Goal: Check status: Check status

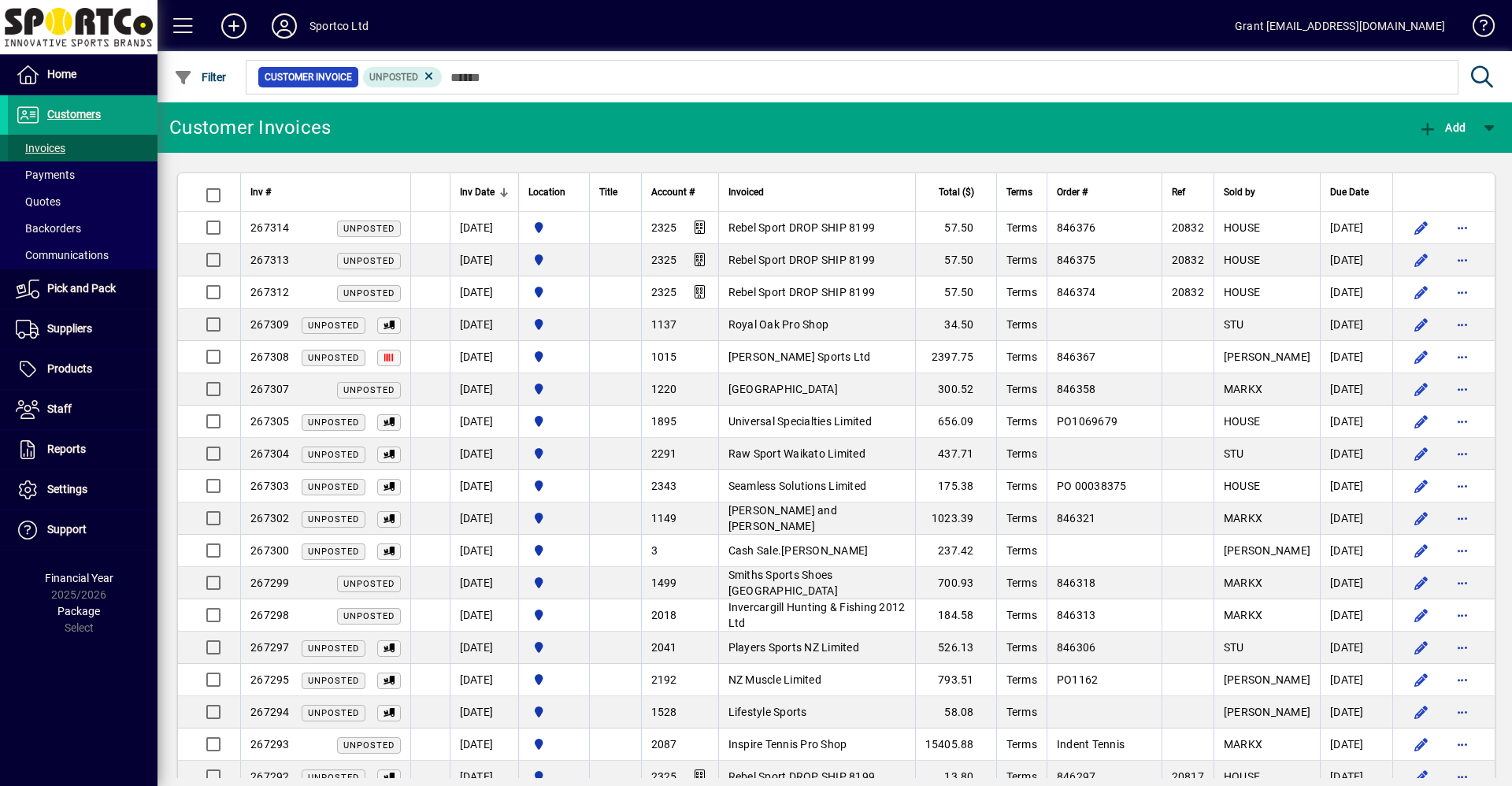
click at [47, 149] on span "Invoices" at bounding box center [40, 147] width 50 height 13
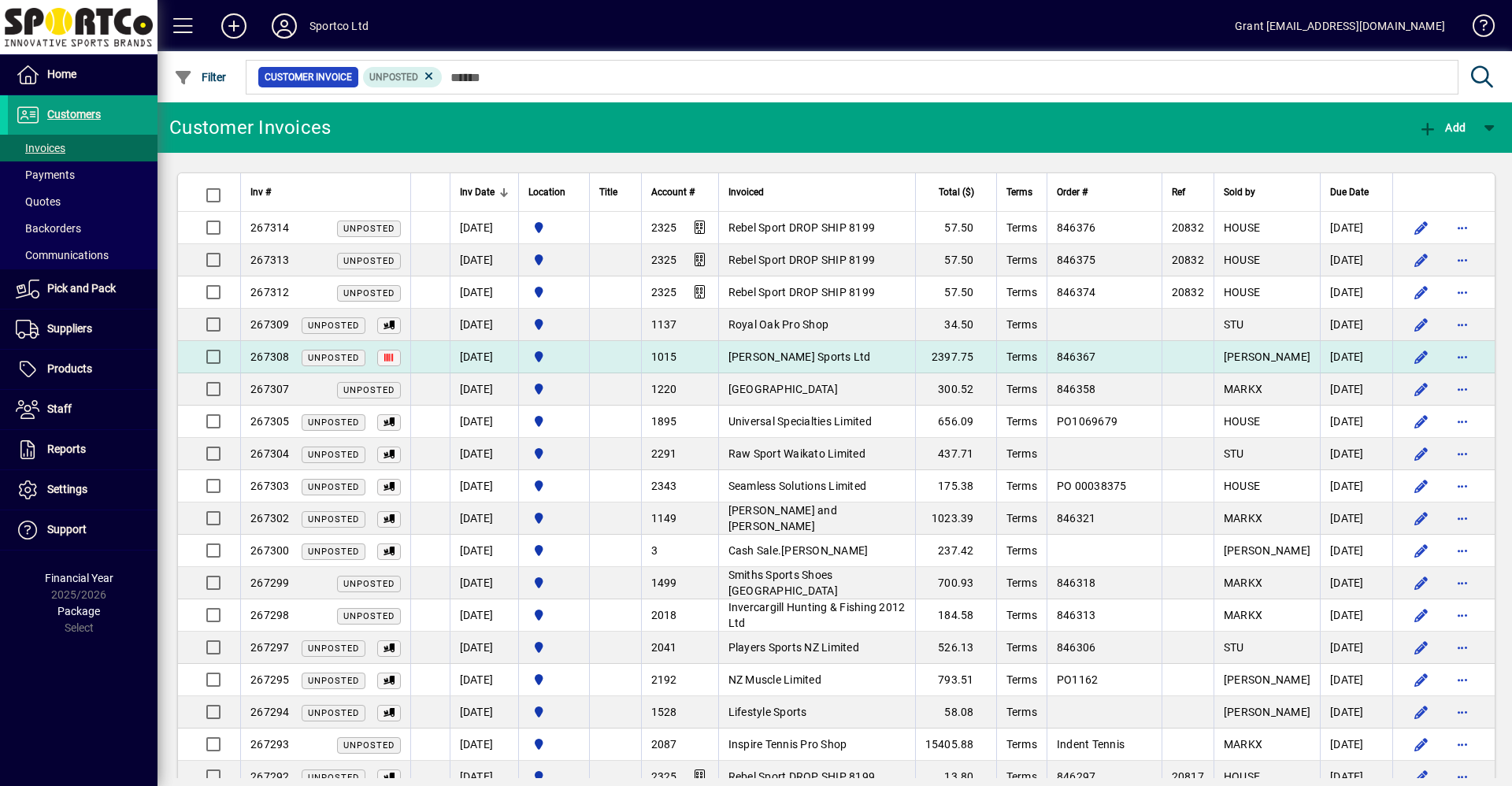
click at [832, 355] on span "[PERSON_NAME] Sports Ltd" at bounding box center [800, 356] width 142 height 13
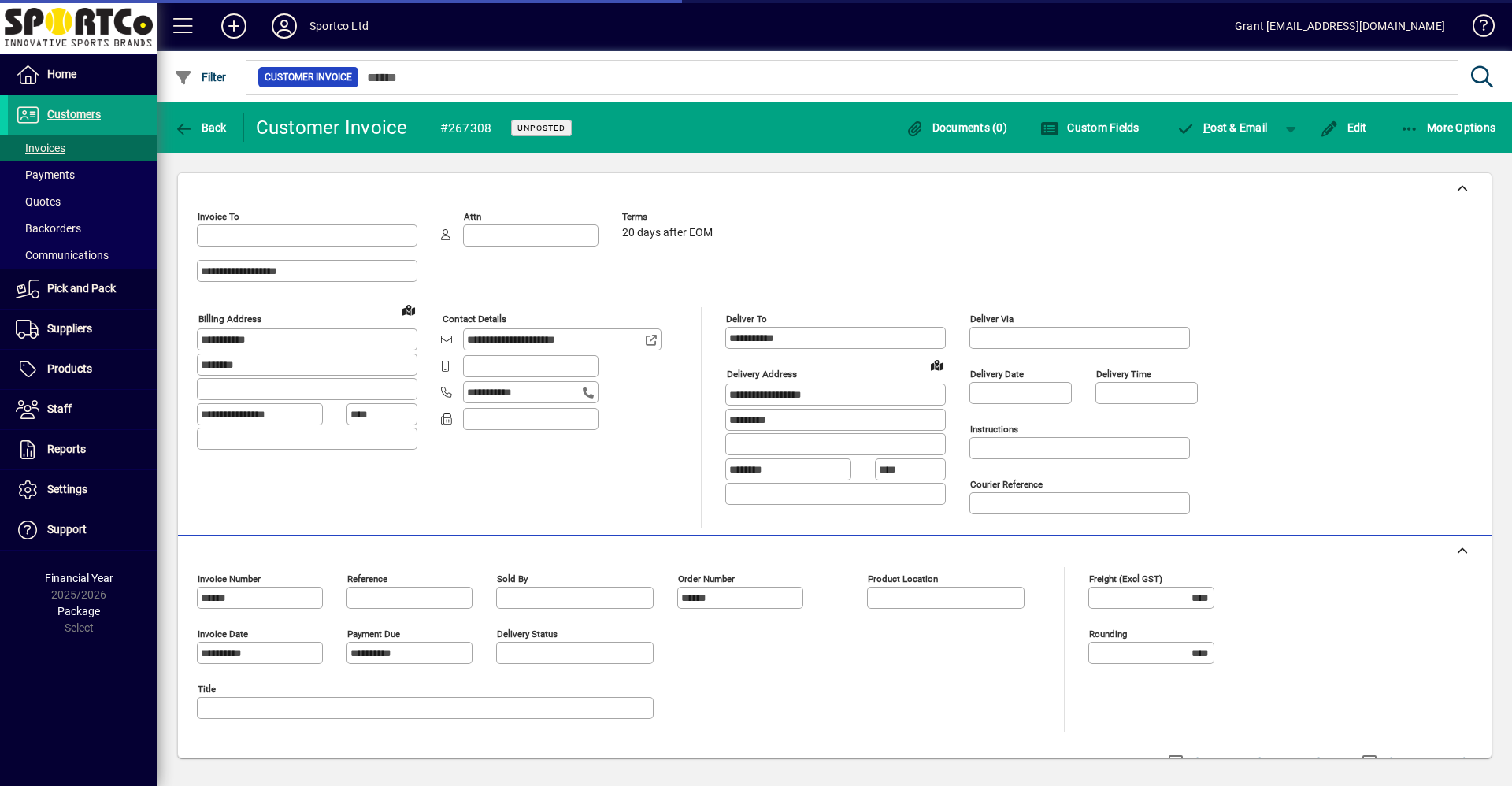
type input "**********"
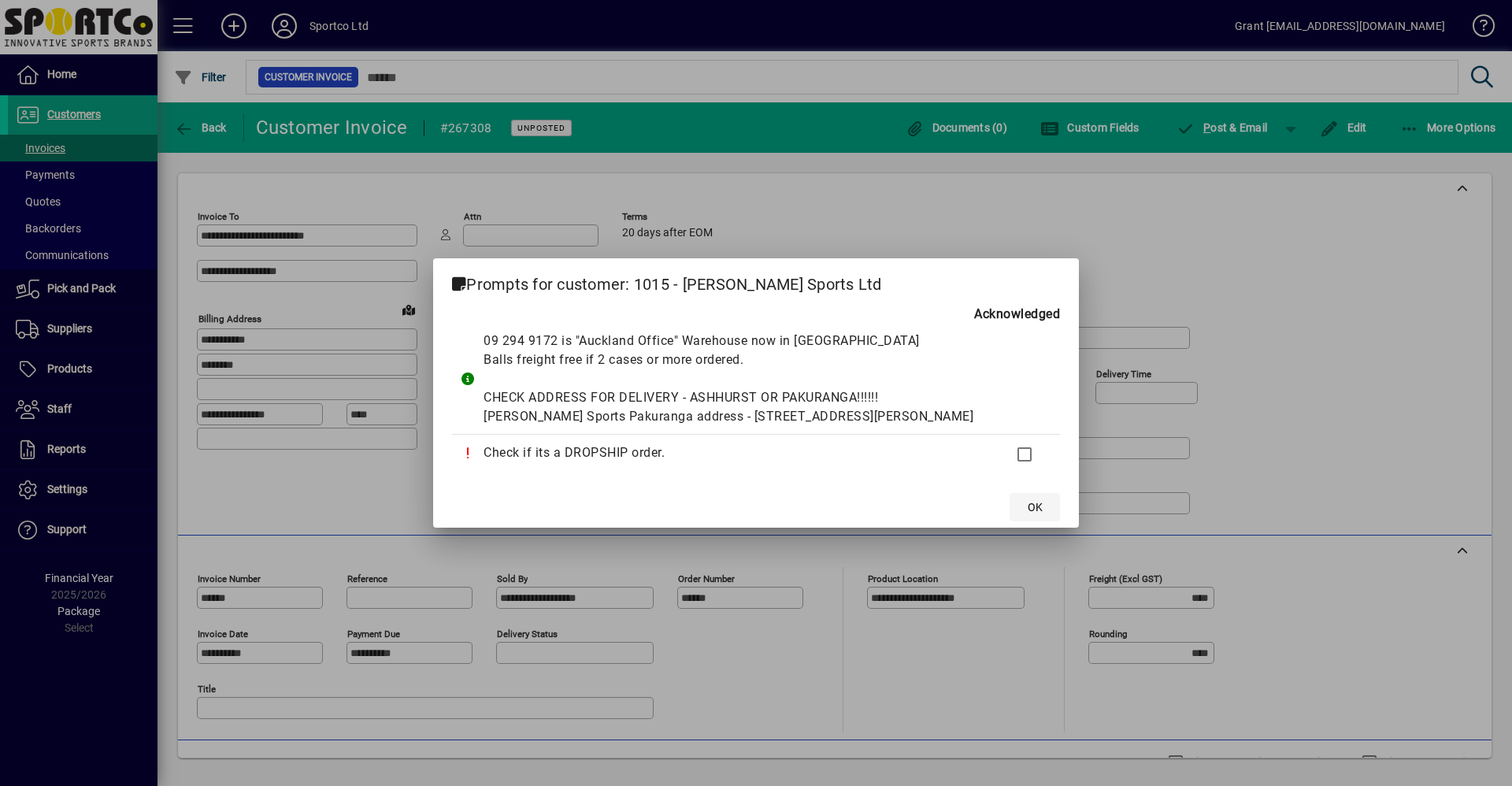
click at [1010, 526] on span at bounding box center [1034, 507] width 50 height 38
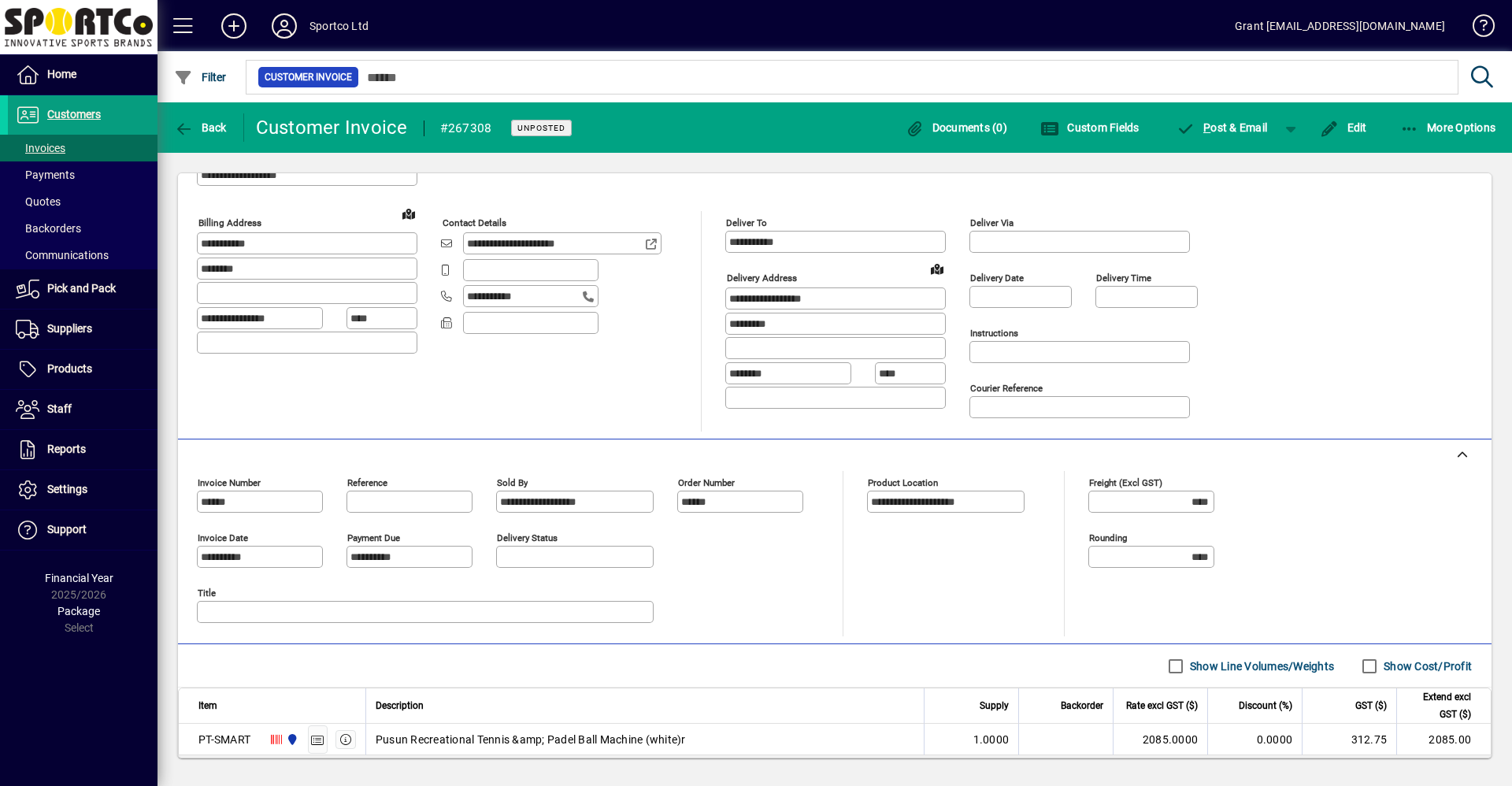
scroll to position [225, 0]
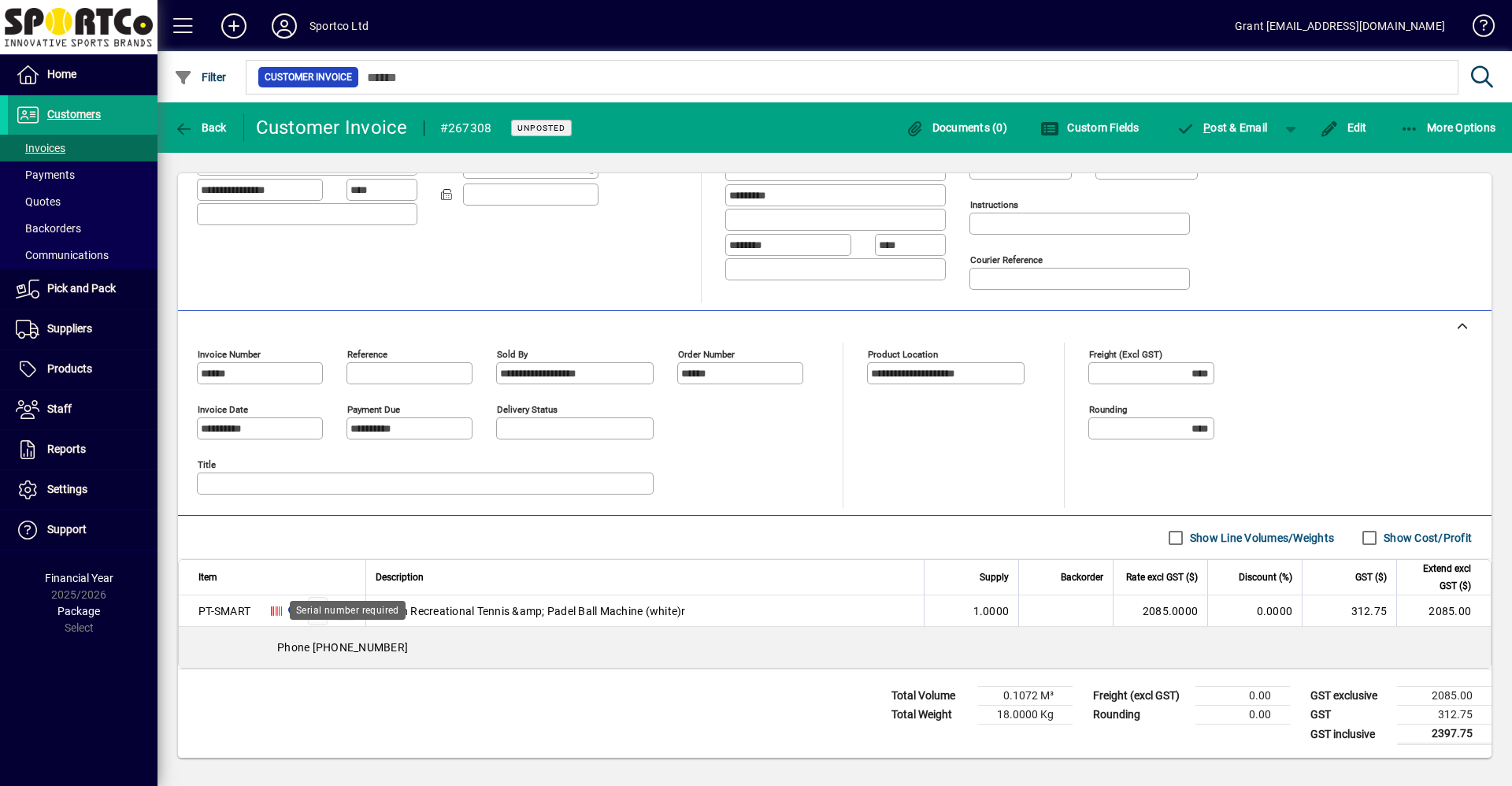
click at [280, 610] on icon at bounding box center [276, 610] width 11 height 11
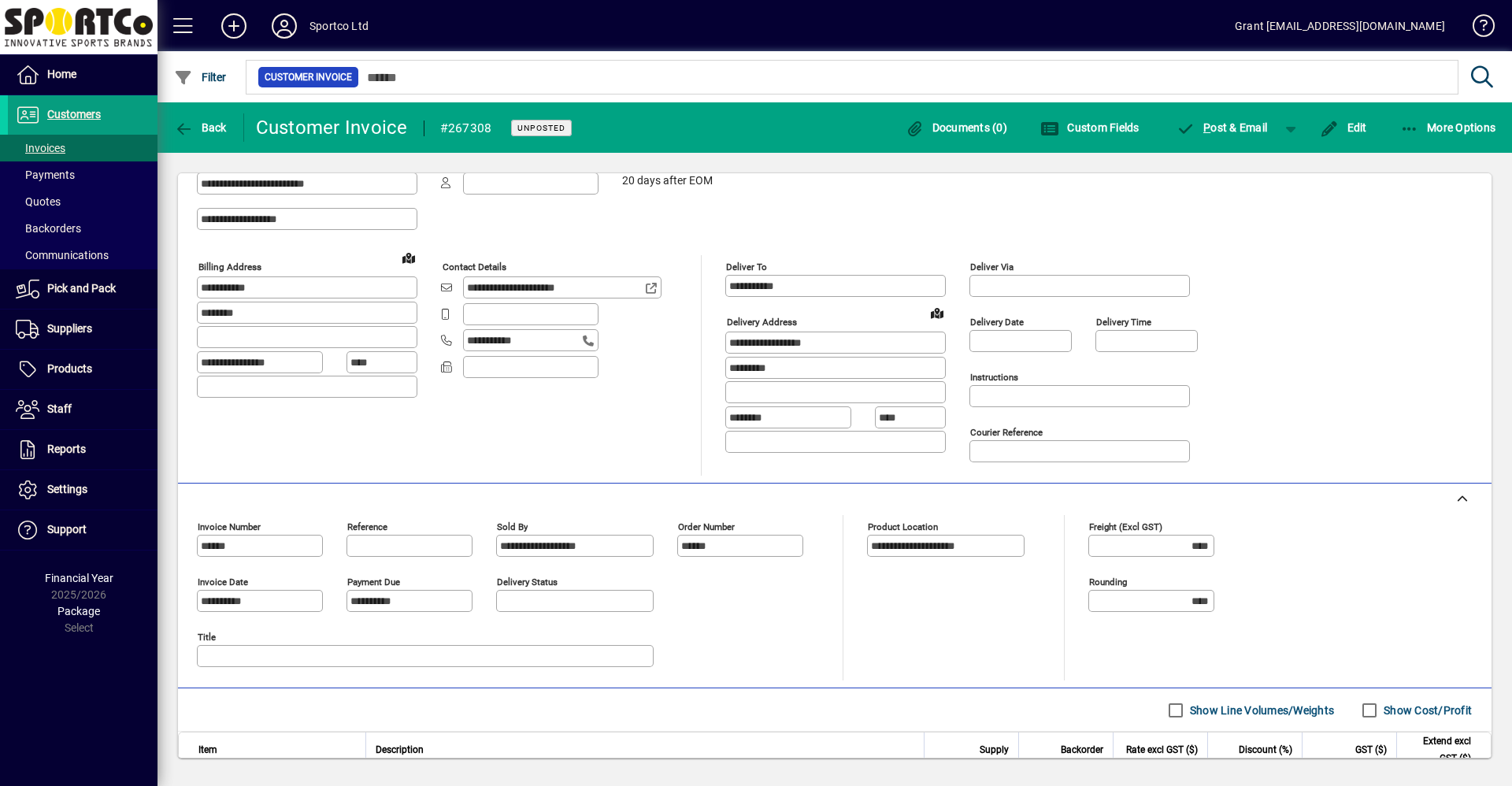
scroll to position [0, 0]
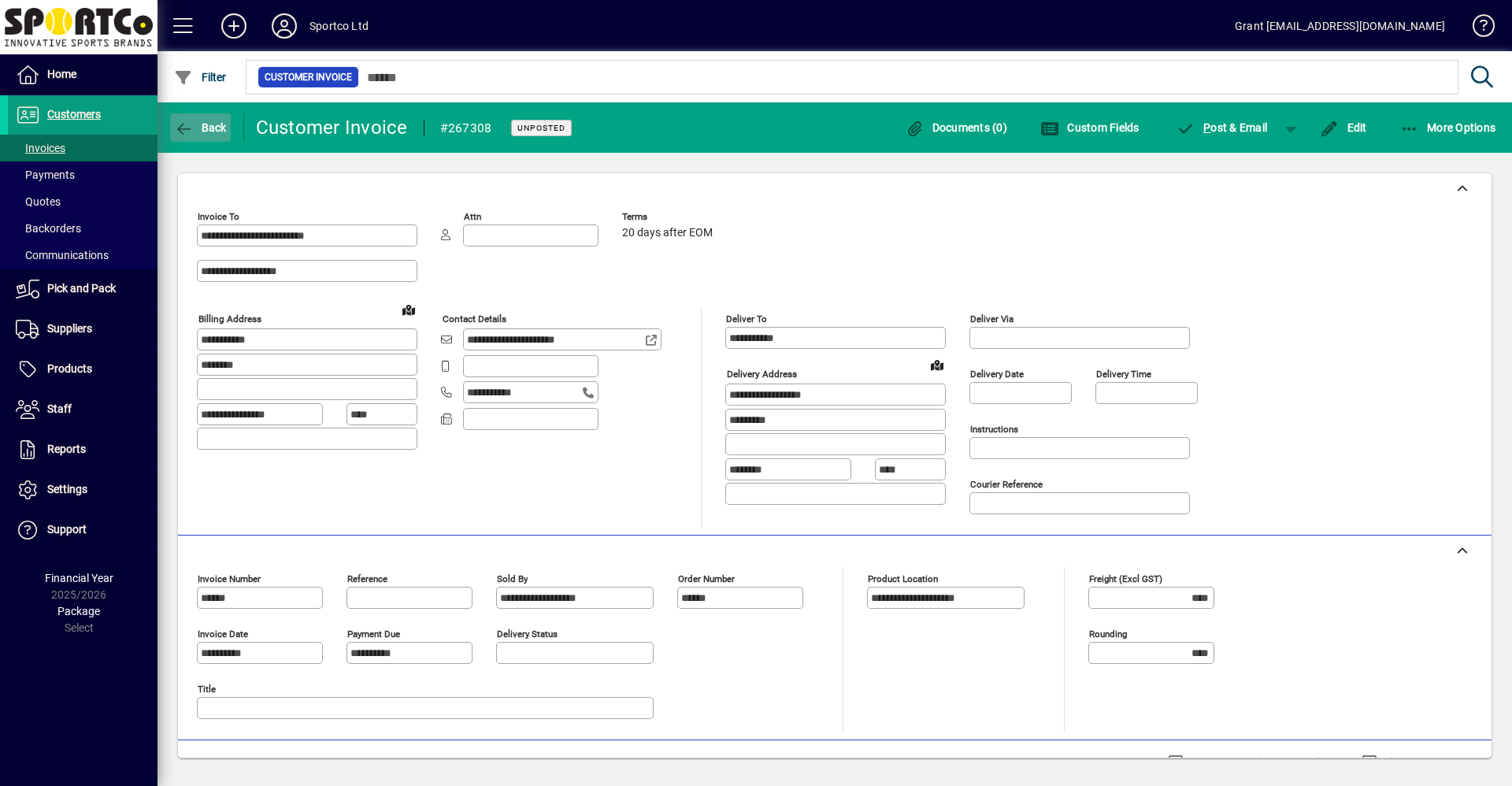
click at [200, 130] on span "Back" at bounding box center [200, 128] width 53 height 13
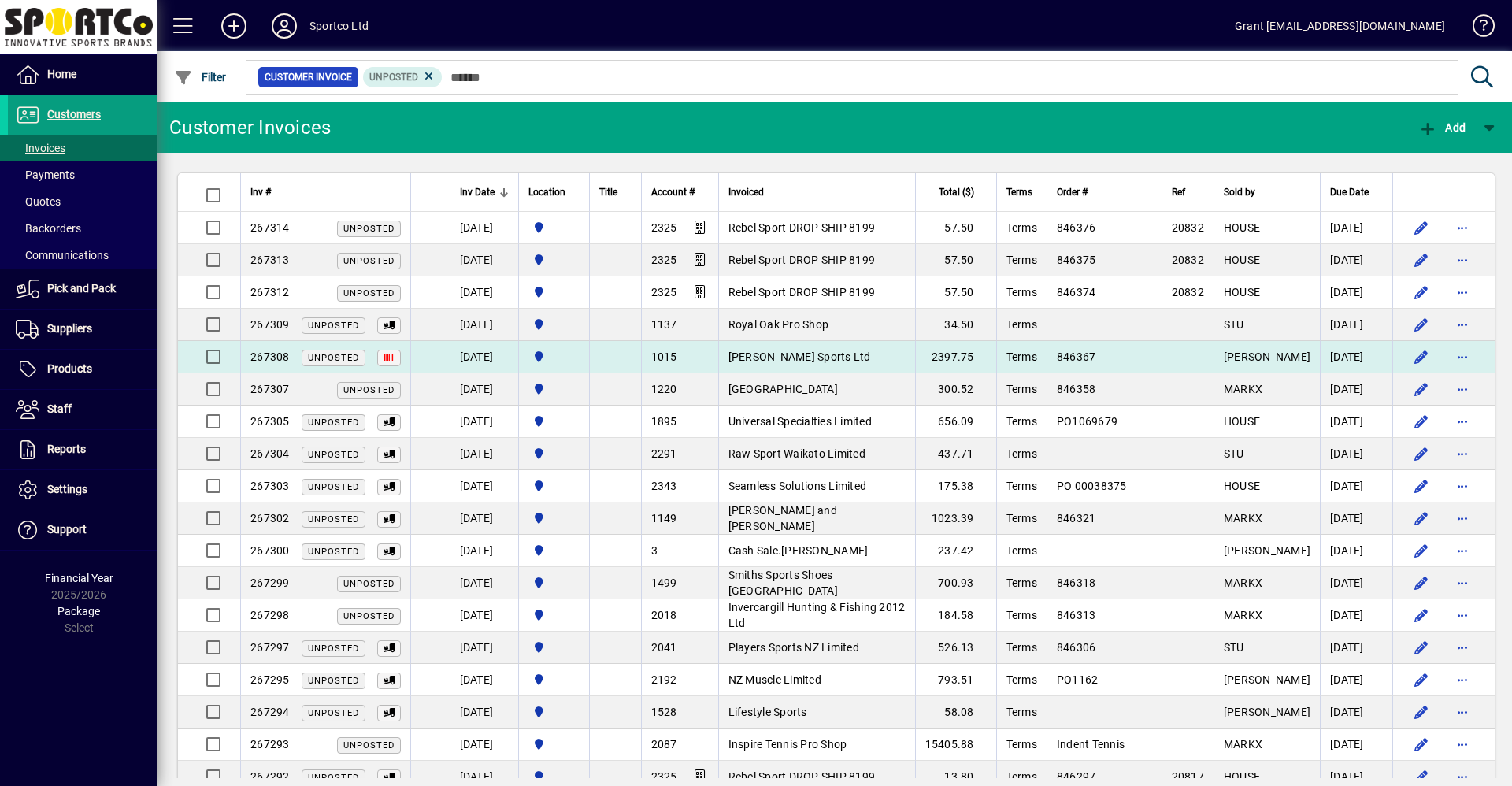
click at [824, 353] on span "[PERSON_NAME] Sports Ltd" at bounding box center [800, 356] width 142 height 13
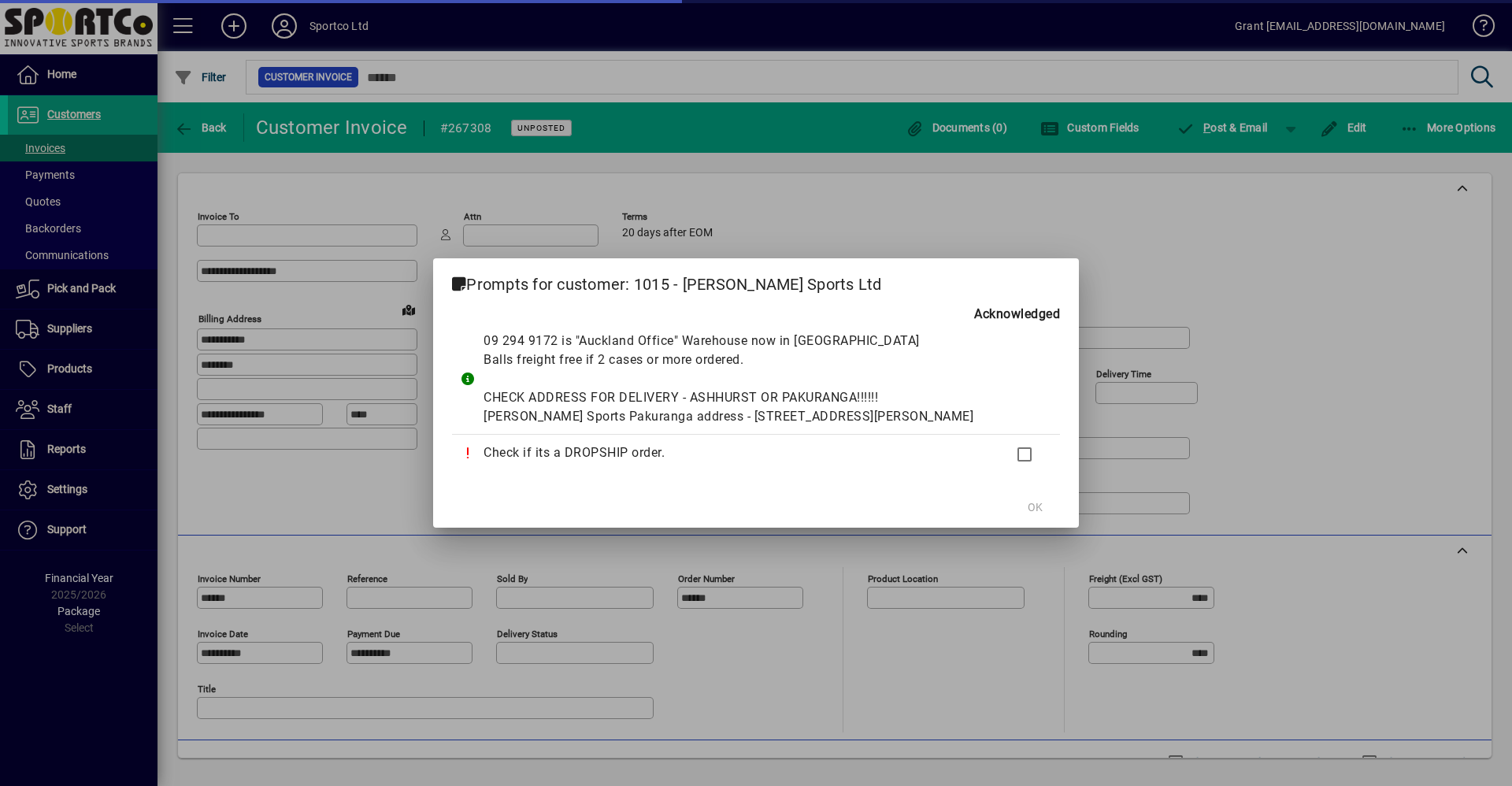
type input "**********"
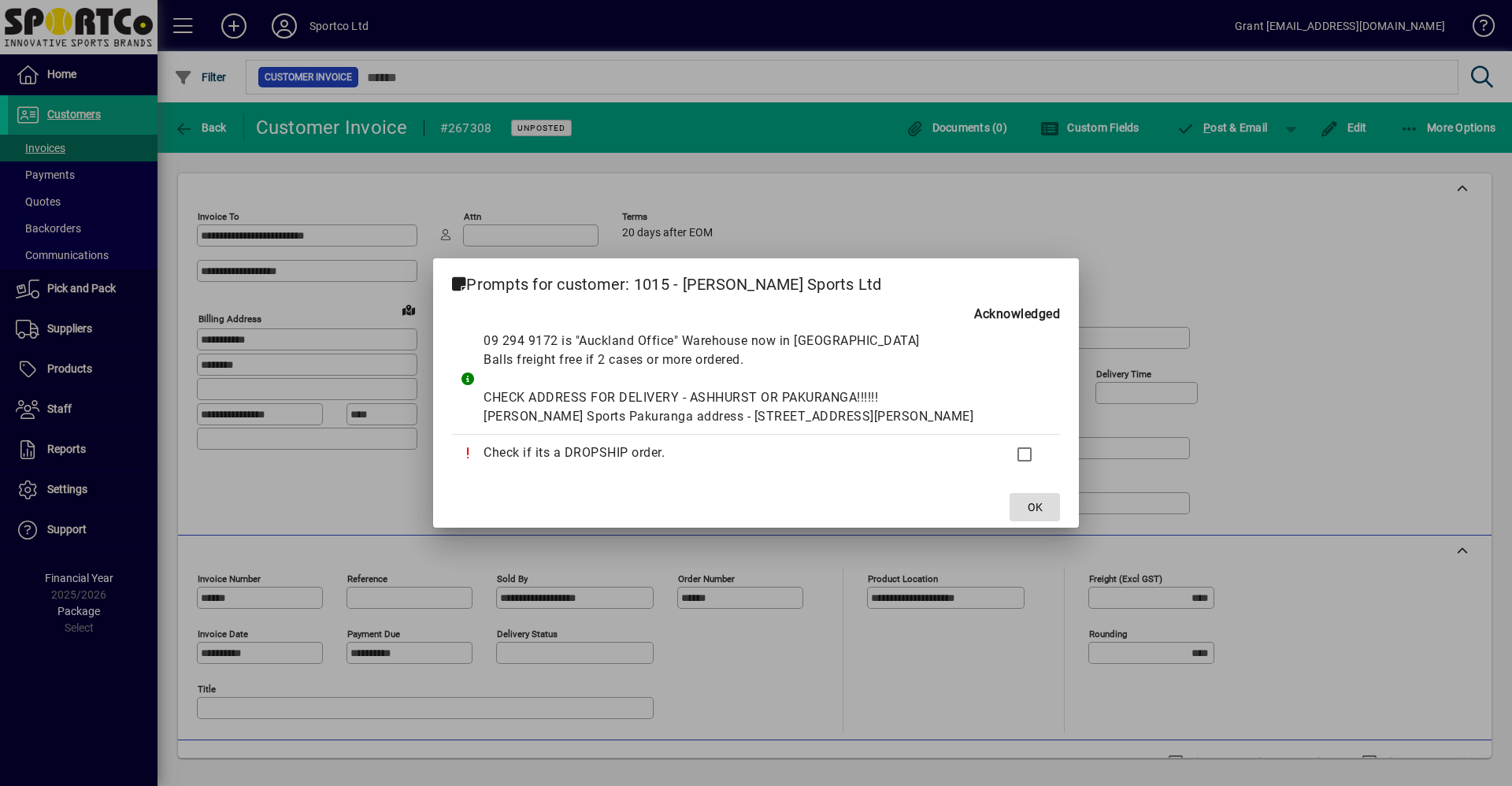
click at [1028, 516] on span "OK" at bounding box center [1035, 507] width 15 height 17
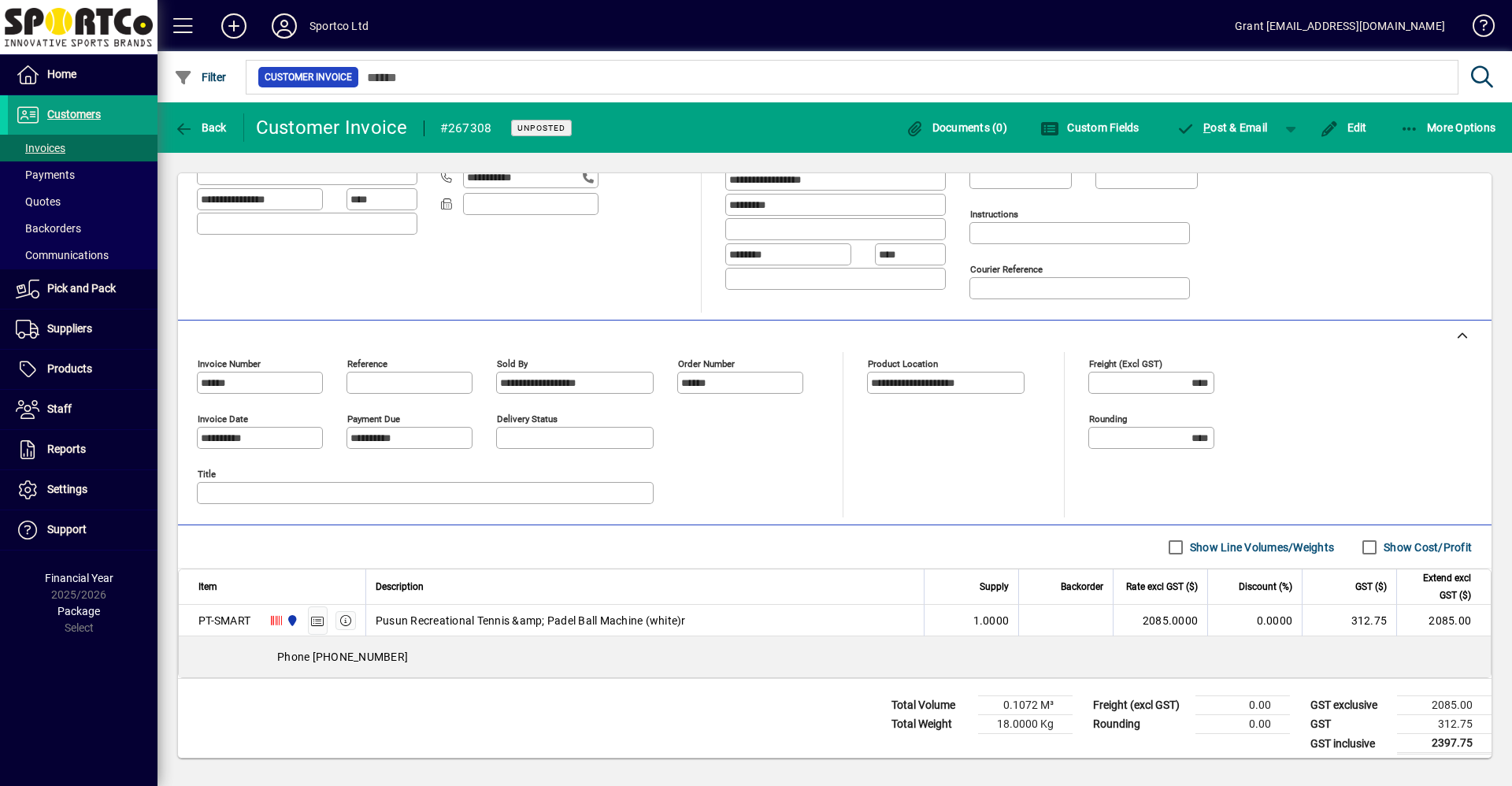
scroll to position [225, 0]
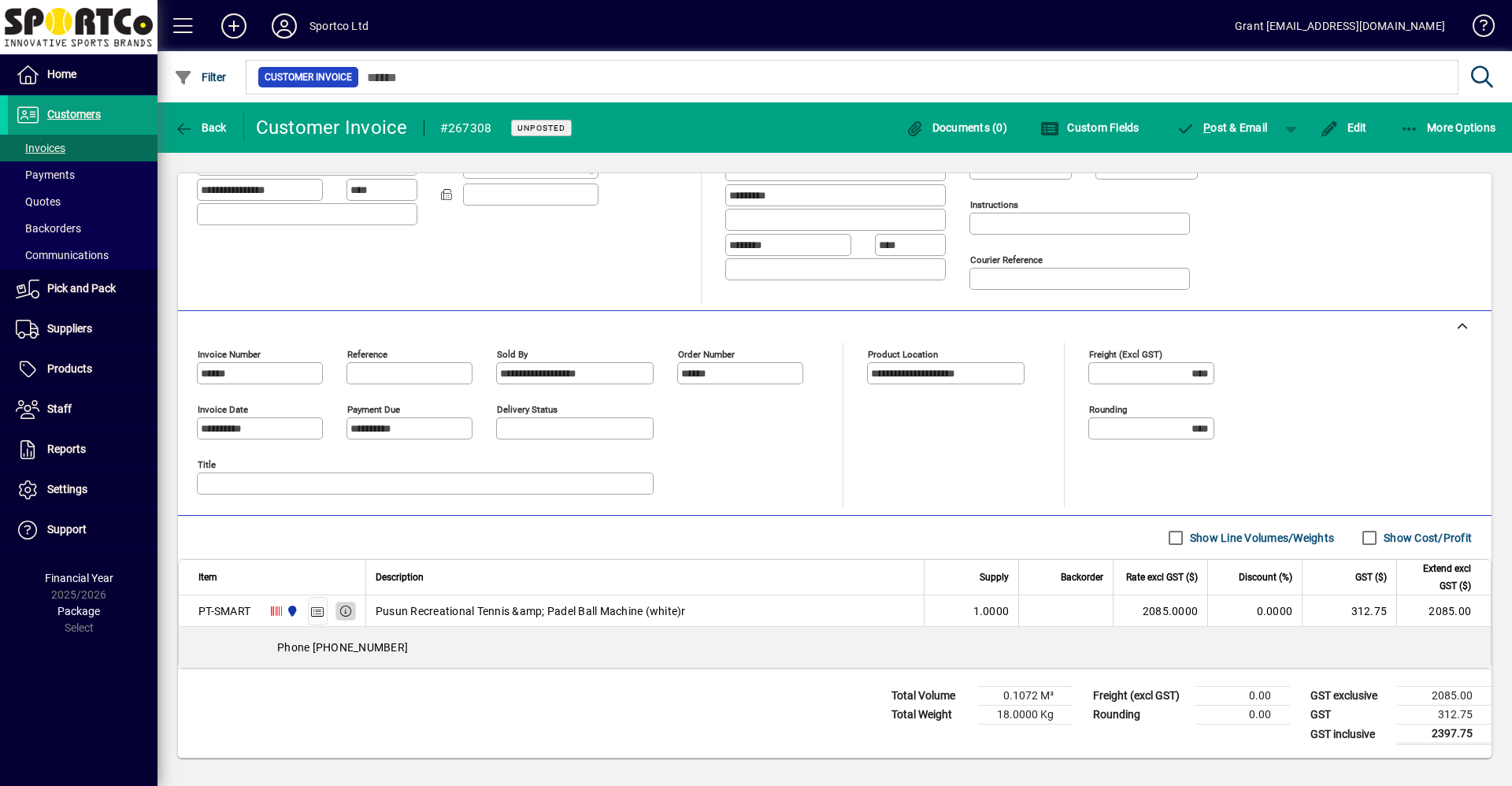
click at [347, 611] on icon "button" at bounding box center [345, 610] width 14 height 11
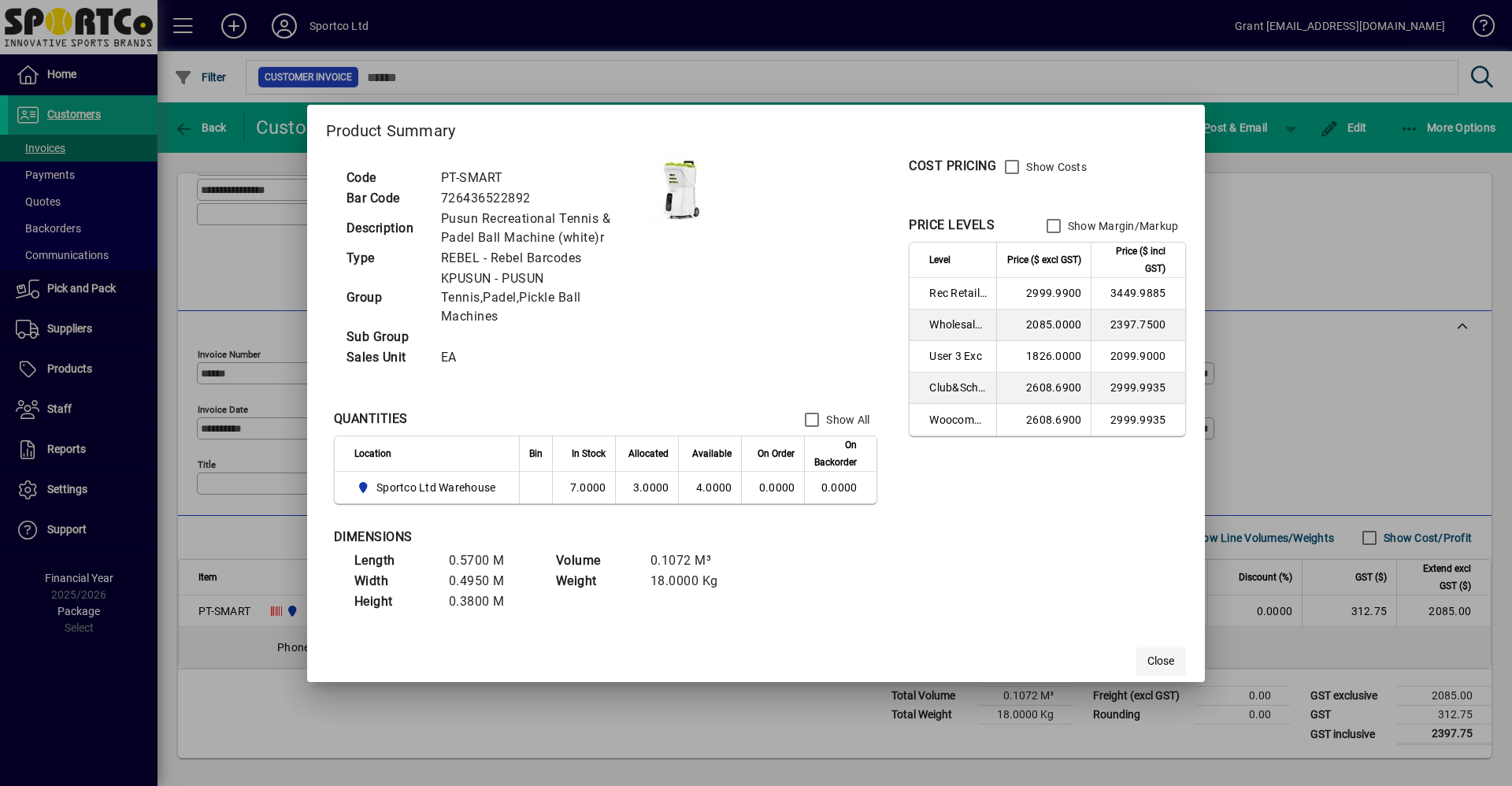
click at [1160, 664] on span "Close" at bounding box center [1161, 660] width 26 height 17
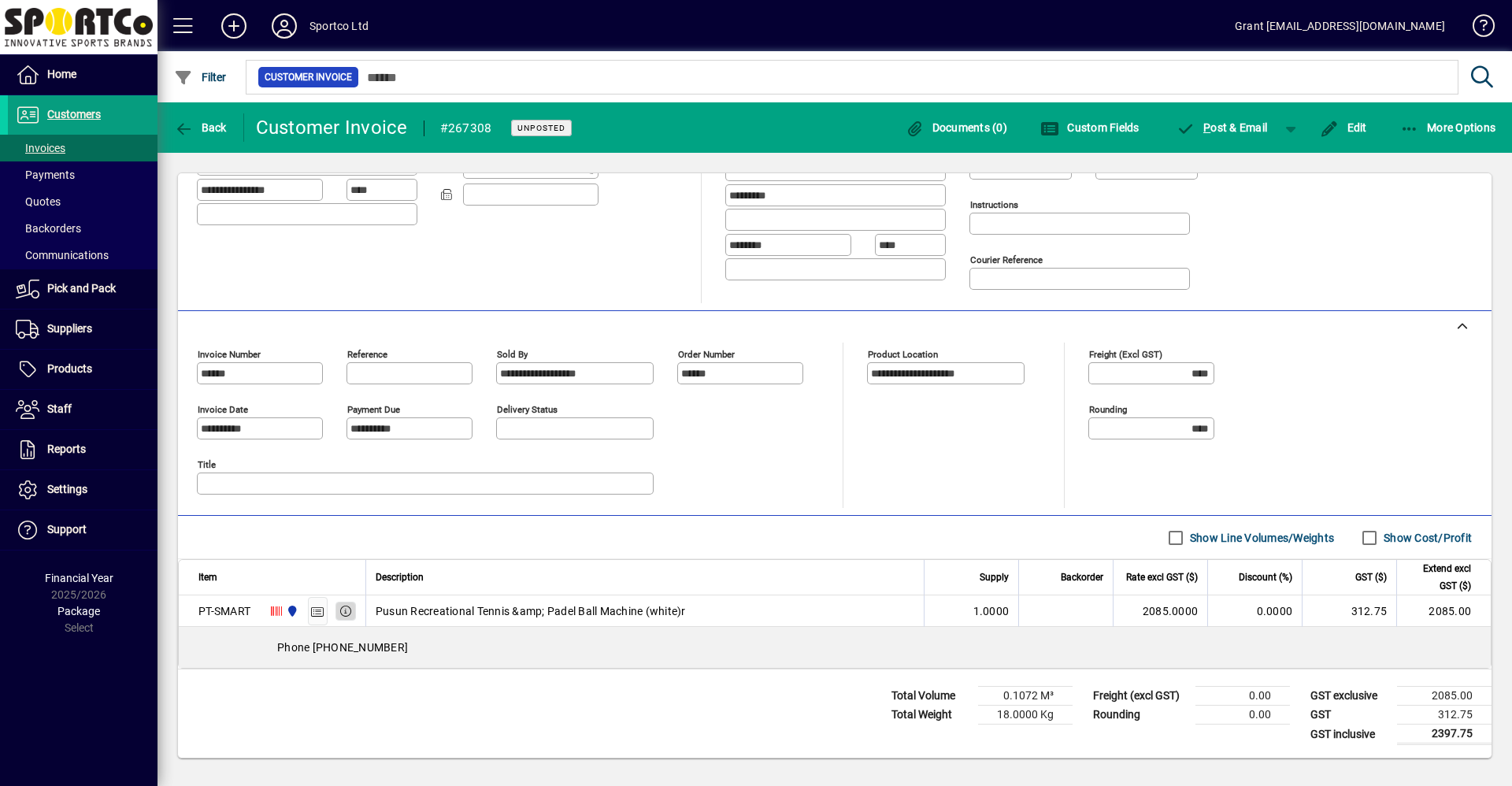
click at [353, 608] on icon "button" at bounding box center [345, 610] width 14 height 11
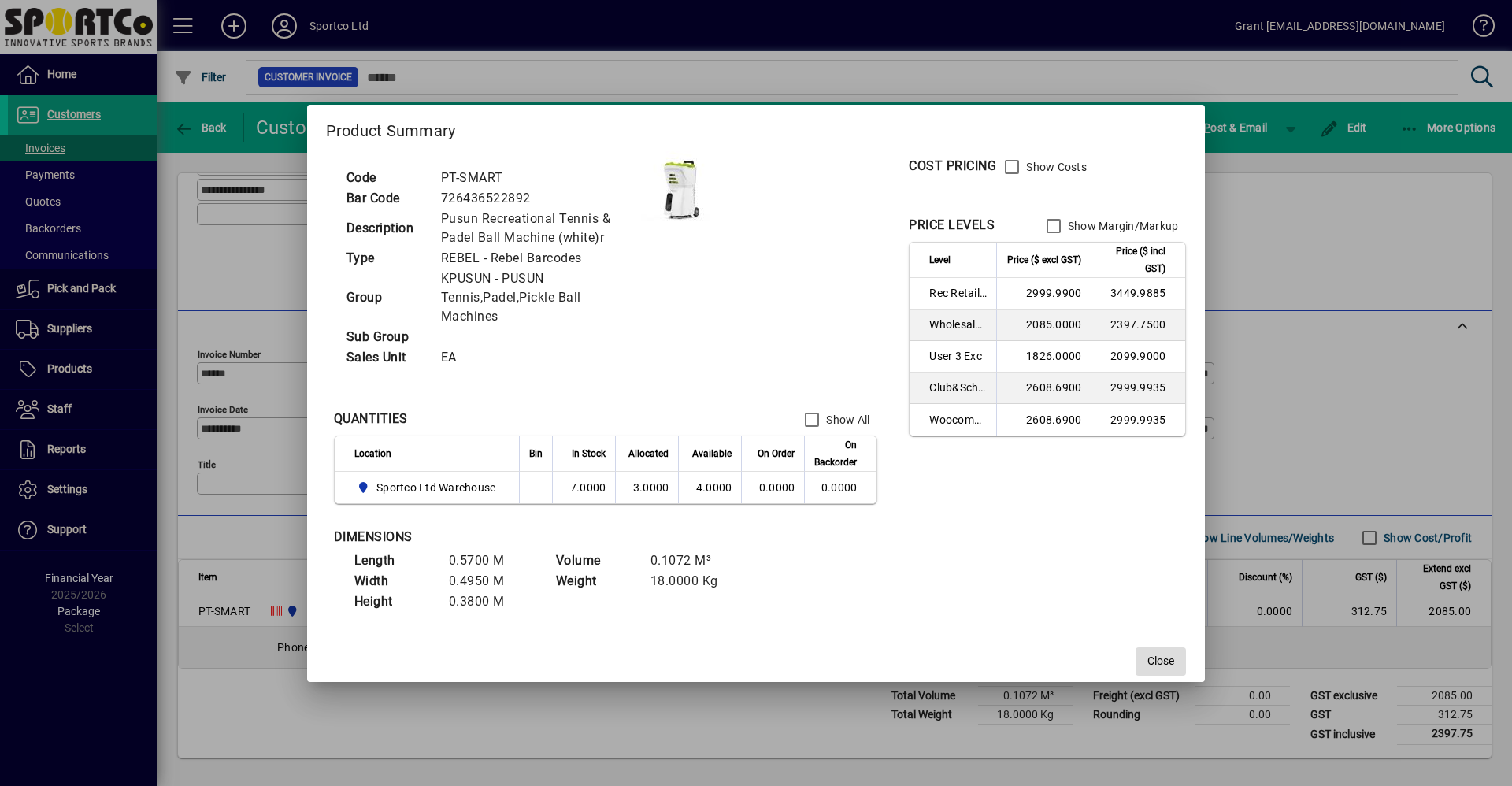
click at [1172, 662] on span "Close" at bounding box center [1161, 660] width 26 height 17
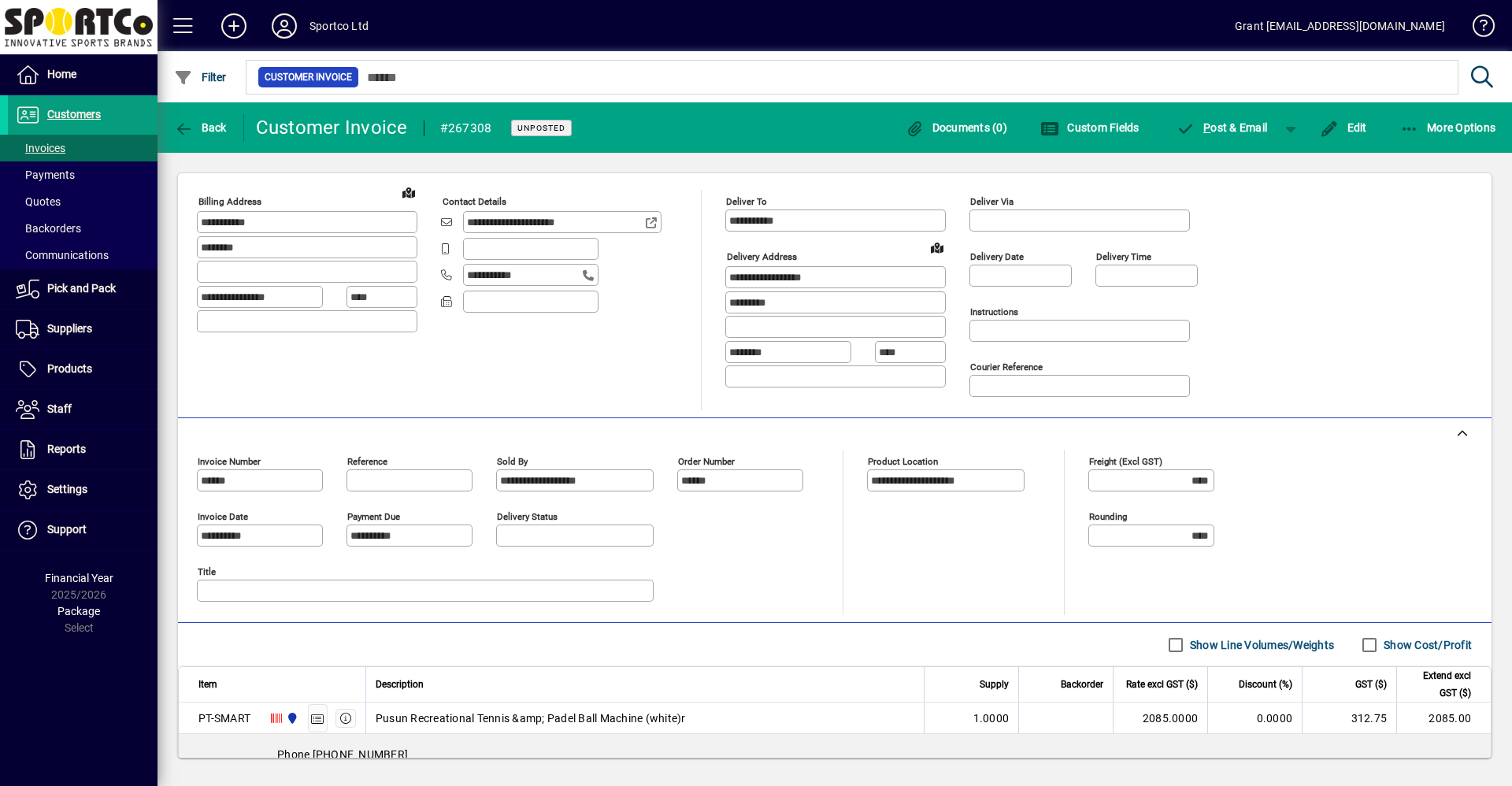
scroll to position [0, 0]
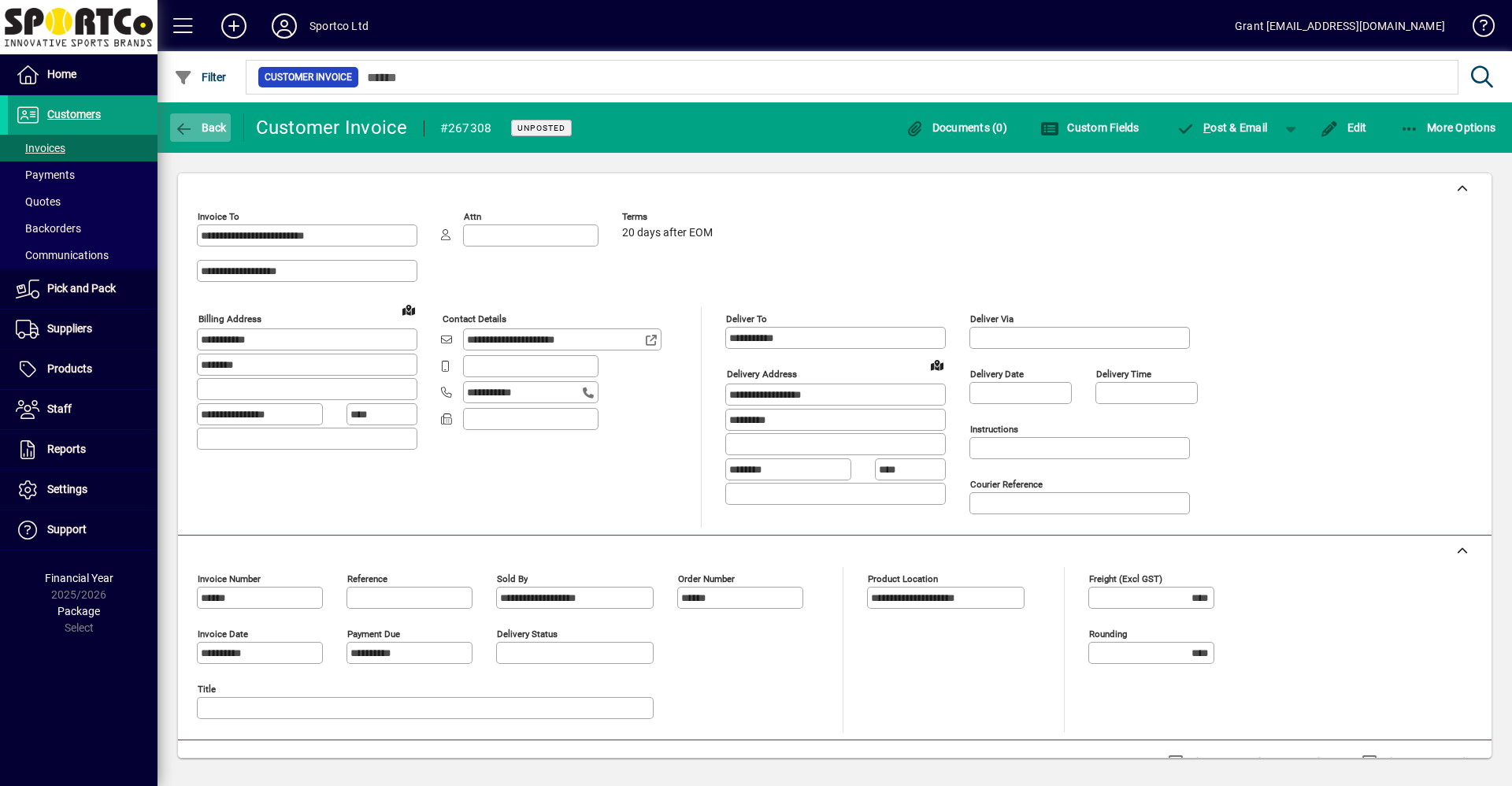
click at [187, 128] on icon "button" at bounding box center [183, 130] width 20 height 16
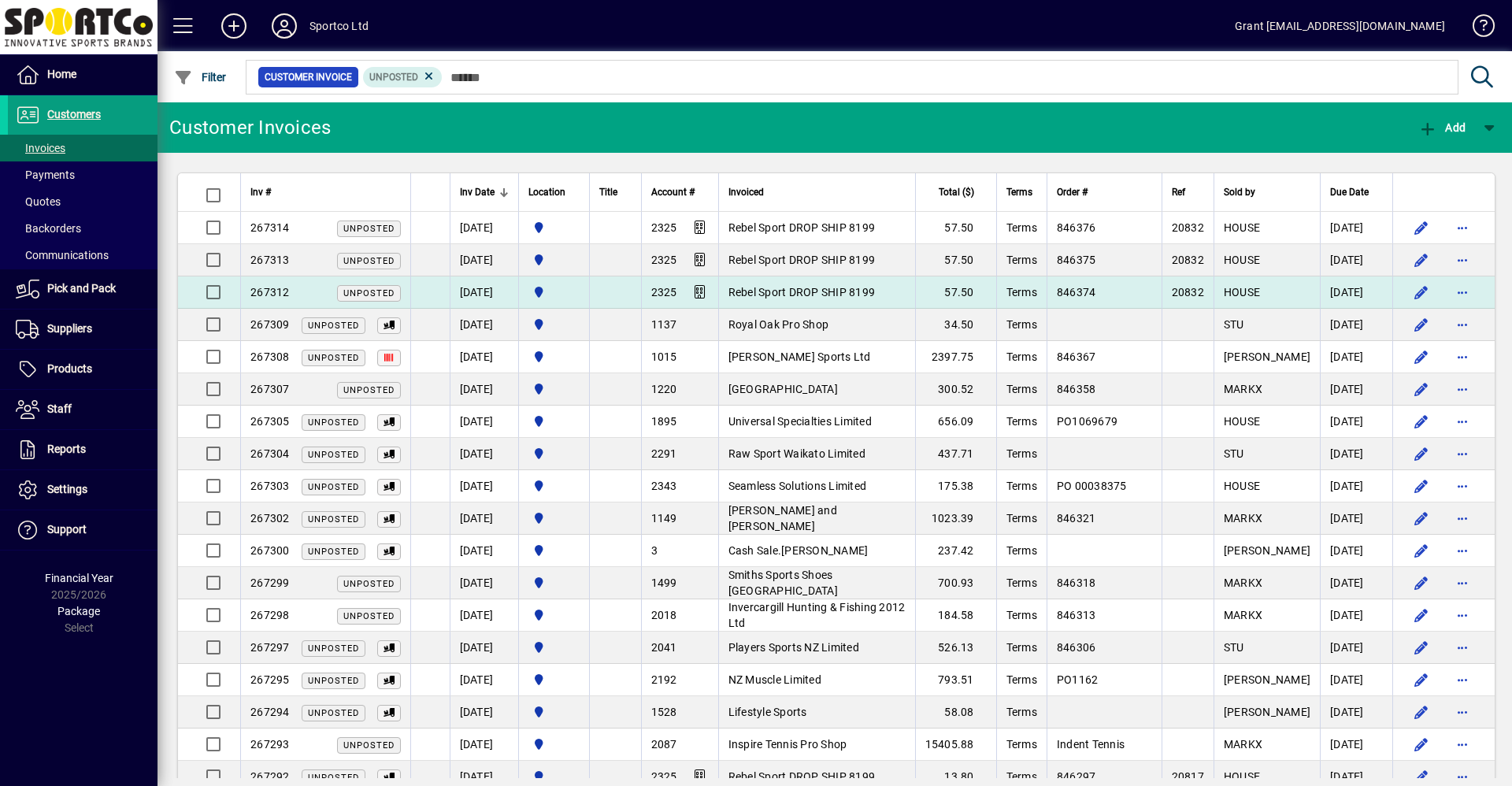
click at [789, 289] on span "Rebel Sport DROP SHIP 8199" at bounding box center [803, 291] width 147 height 13
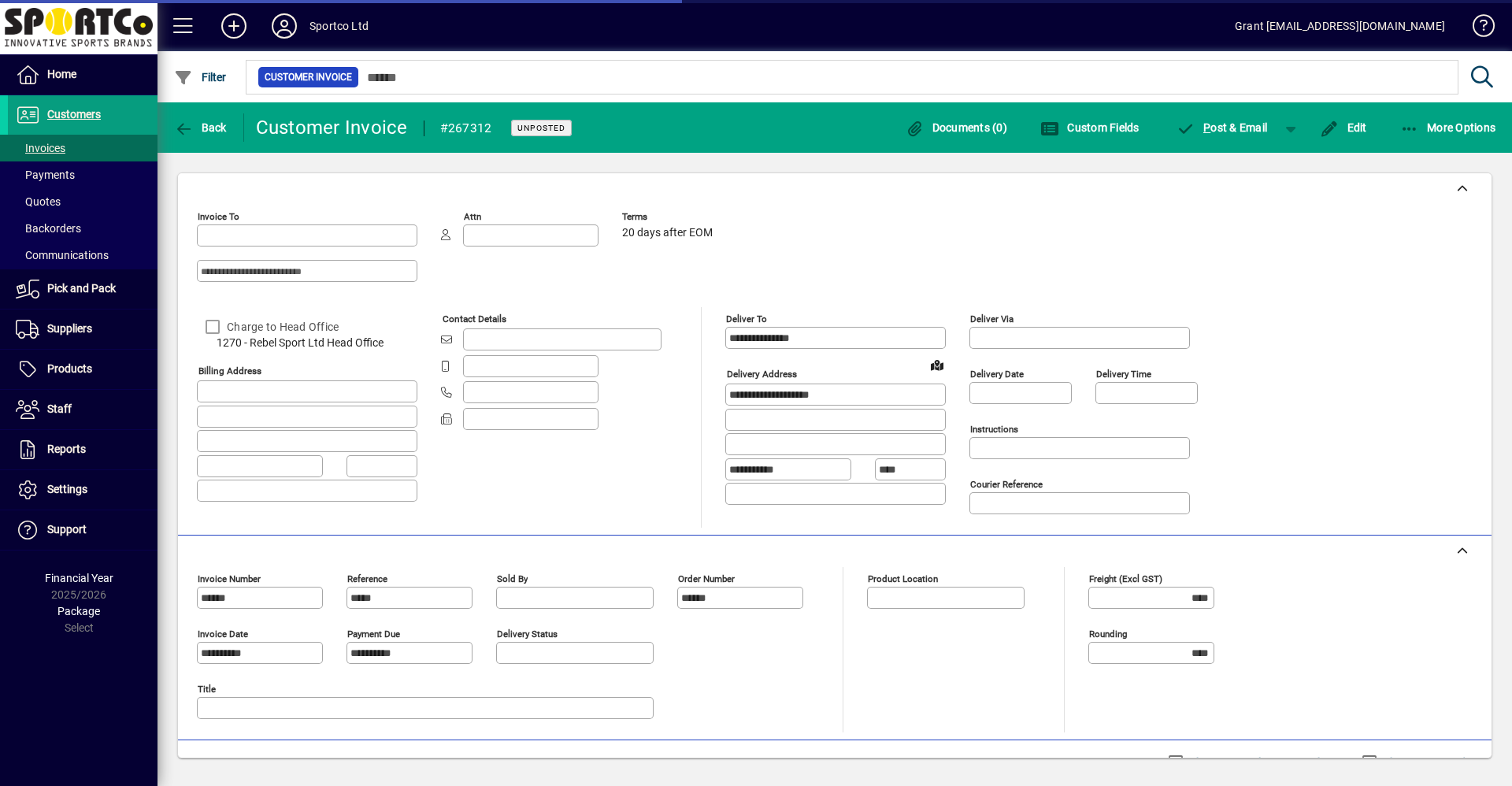
type input "**********"
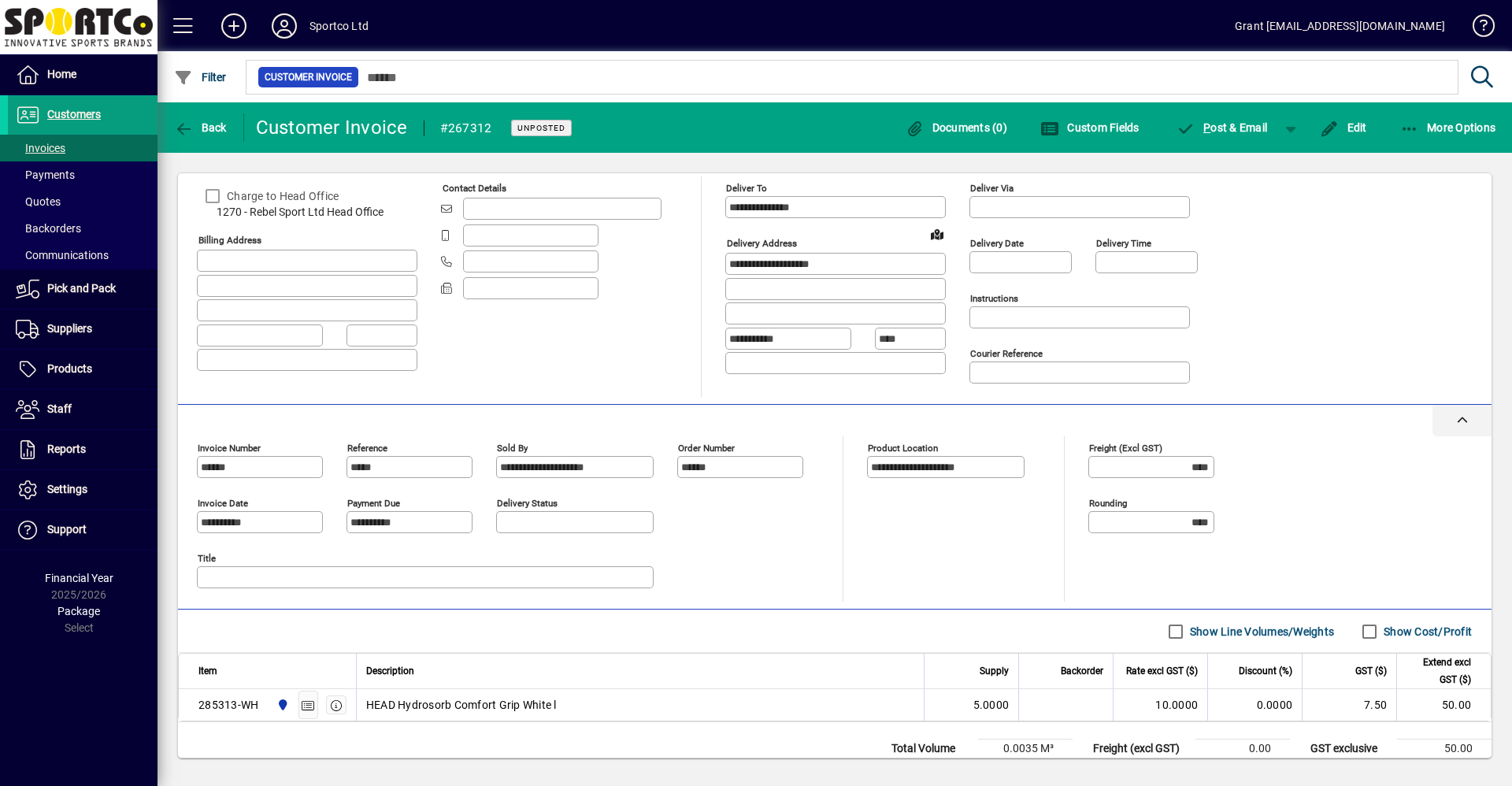
scroll to position [26, 0]
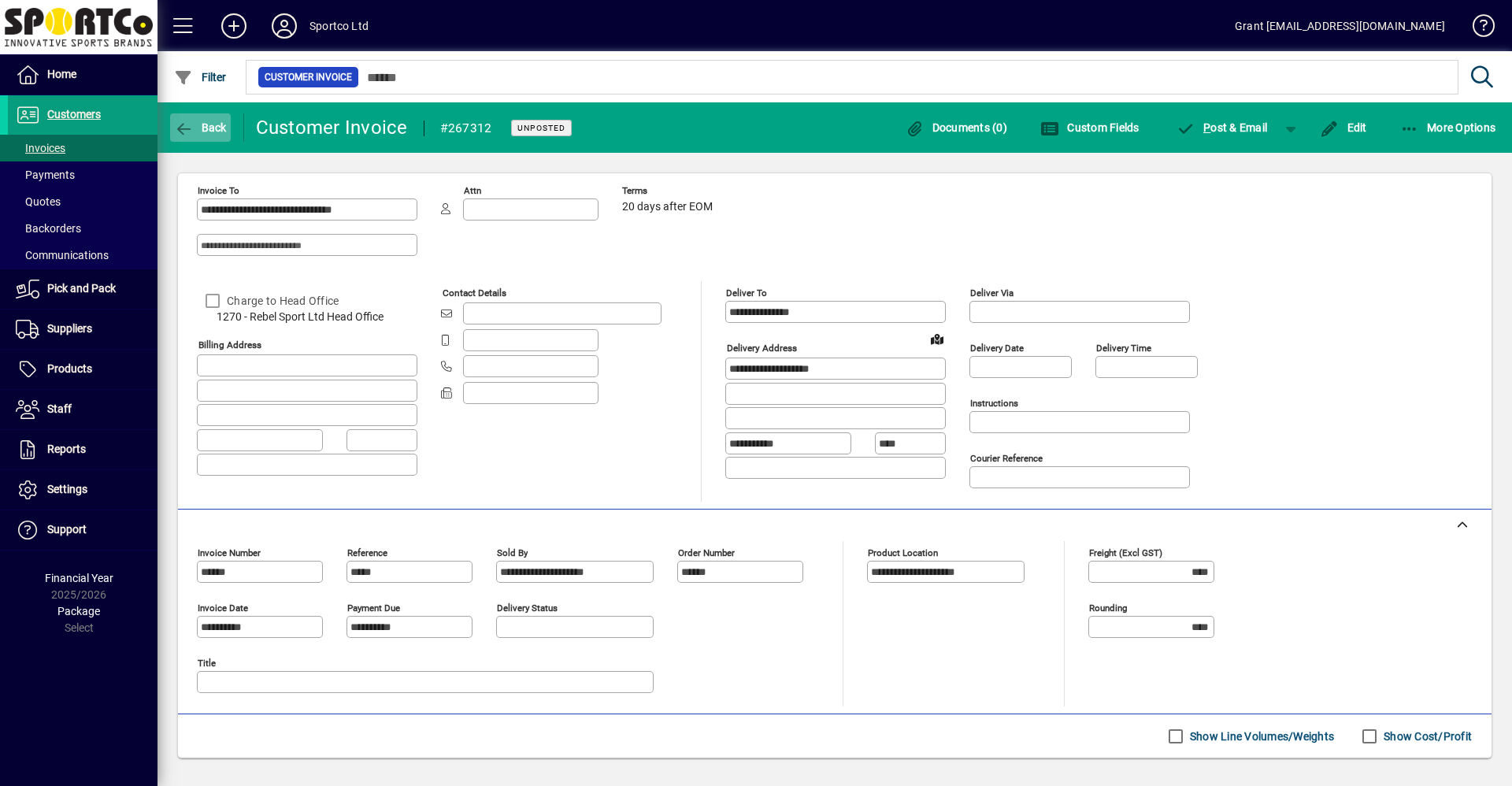
click at [184, 122] on icon "button" at bounding box center [183, 130] width 20 height 16
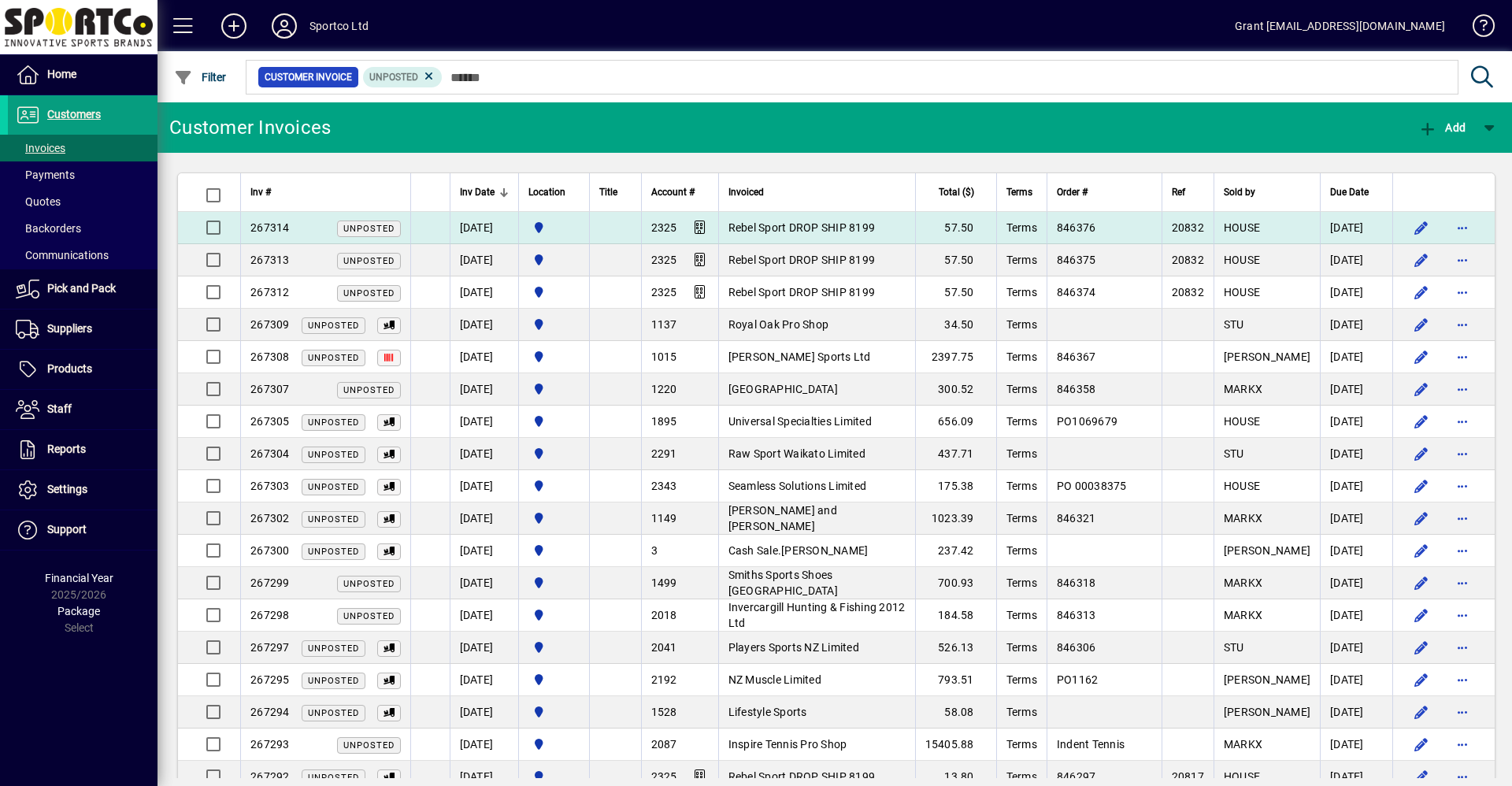
click at [835, 227] on span "Rebel Sport DROP SHIP 8199" at bounding box center [803, 228] width 147 height 13
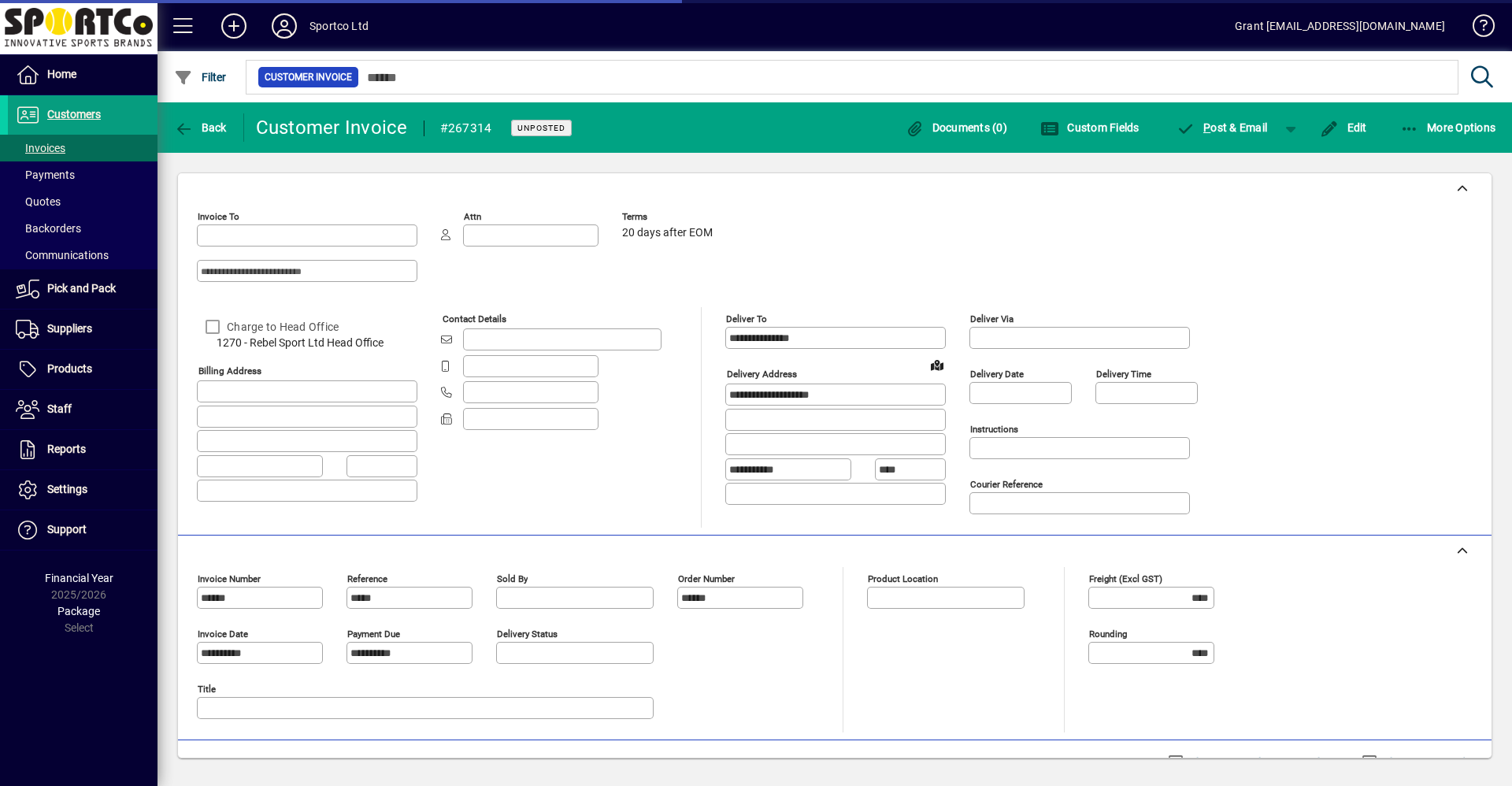
type input "**********"
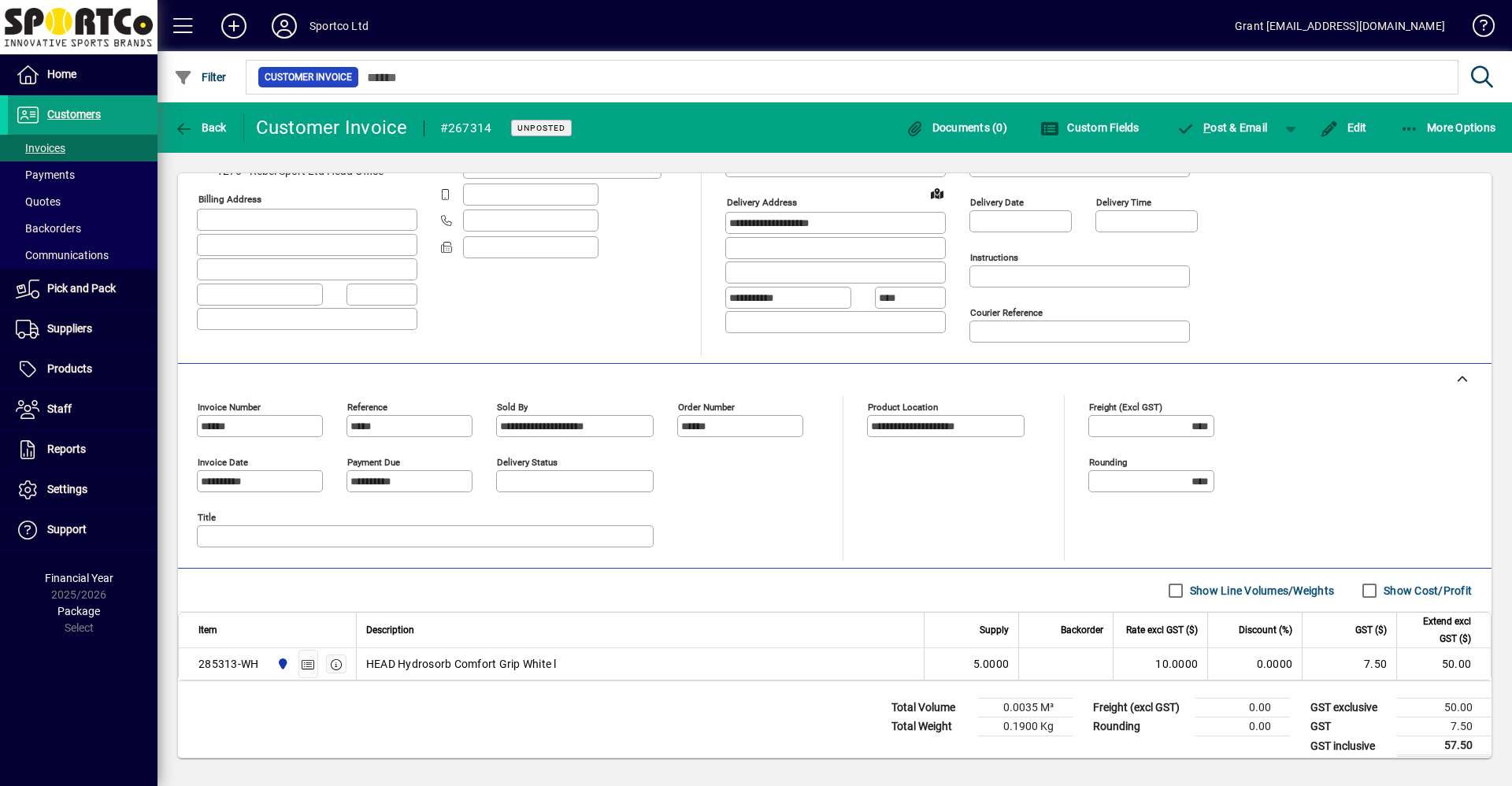
scroll to position [183, 0]
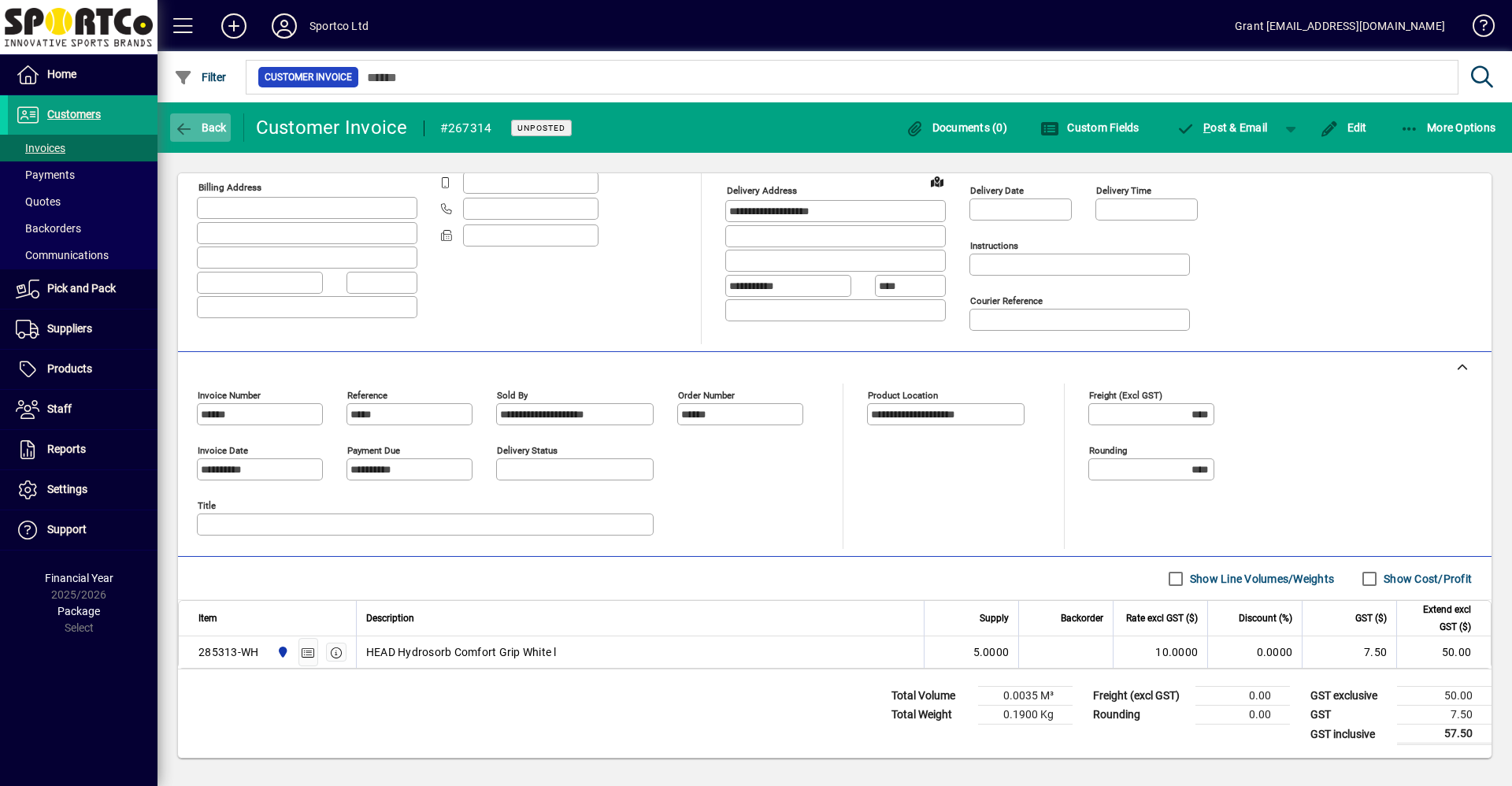
click at [196, 126] on span "Back" at bounding box center [200, 128] width 53 height 13
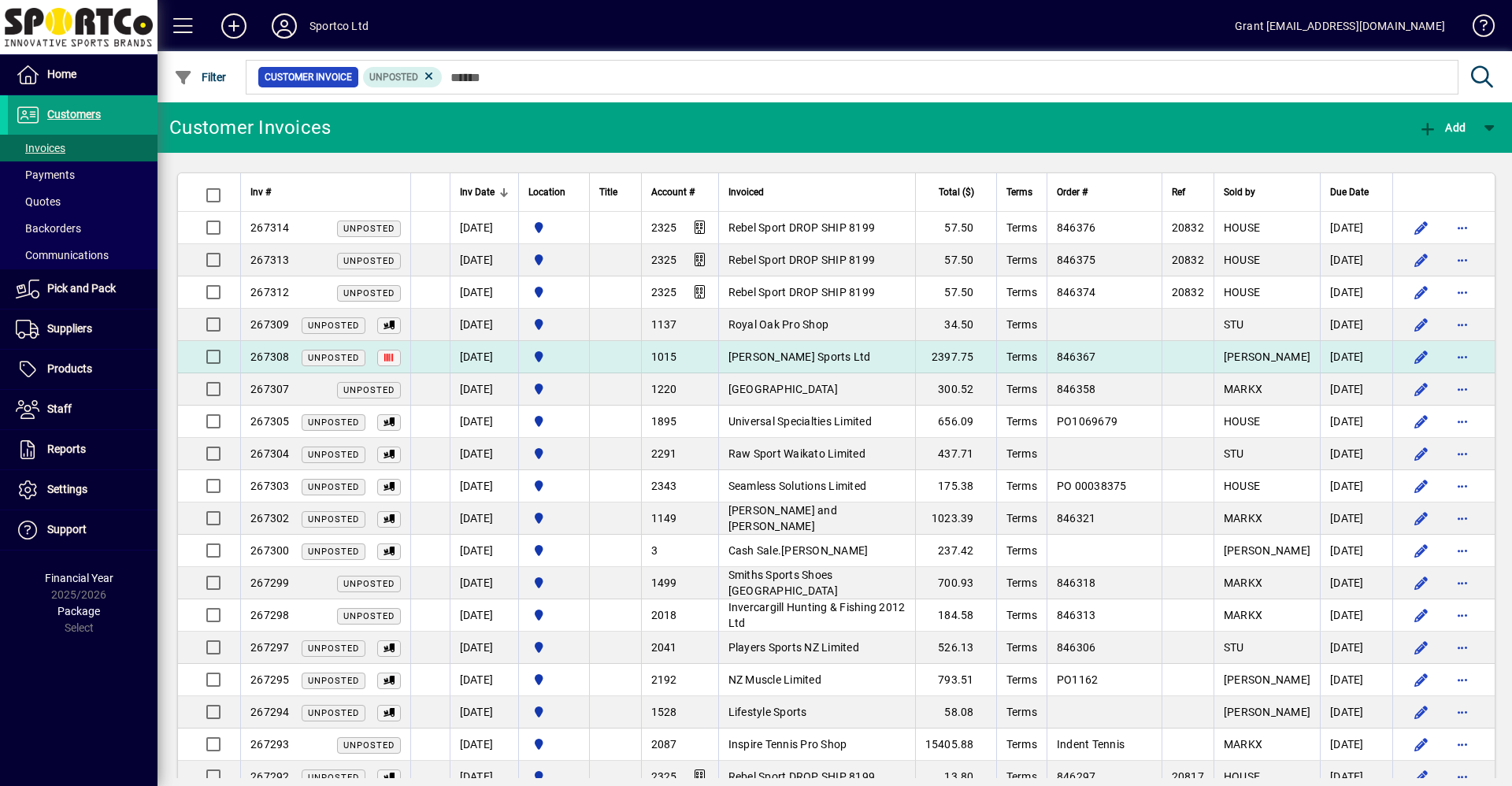
click at [847, 356] on td "[PERSON_NAME] Sports Ltd" at bounding box center [816, 357] width 197 height 32
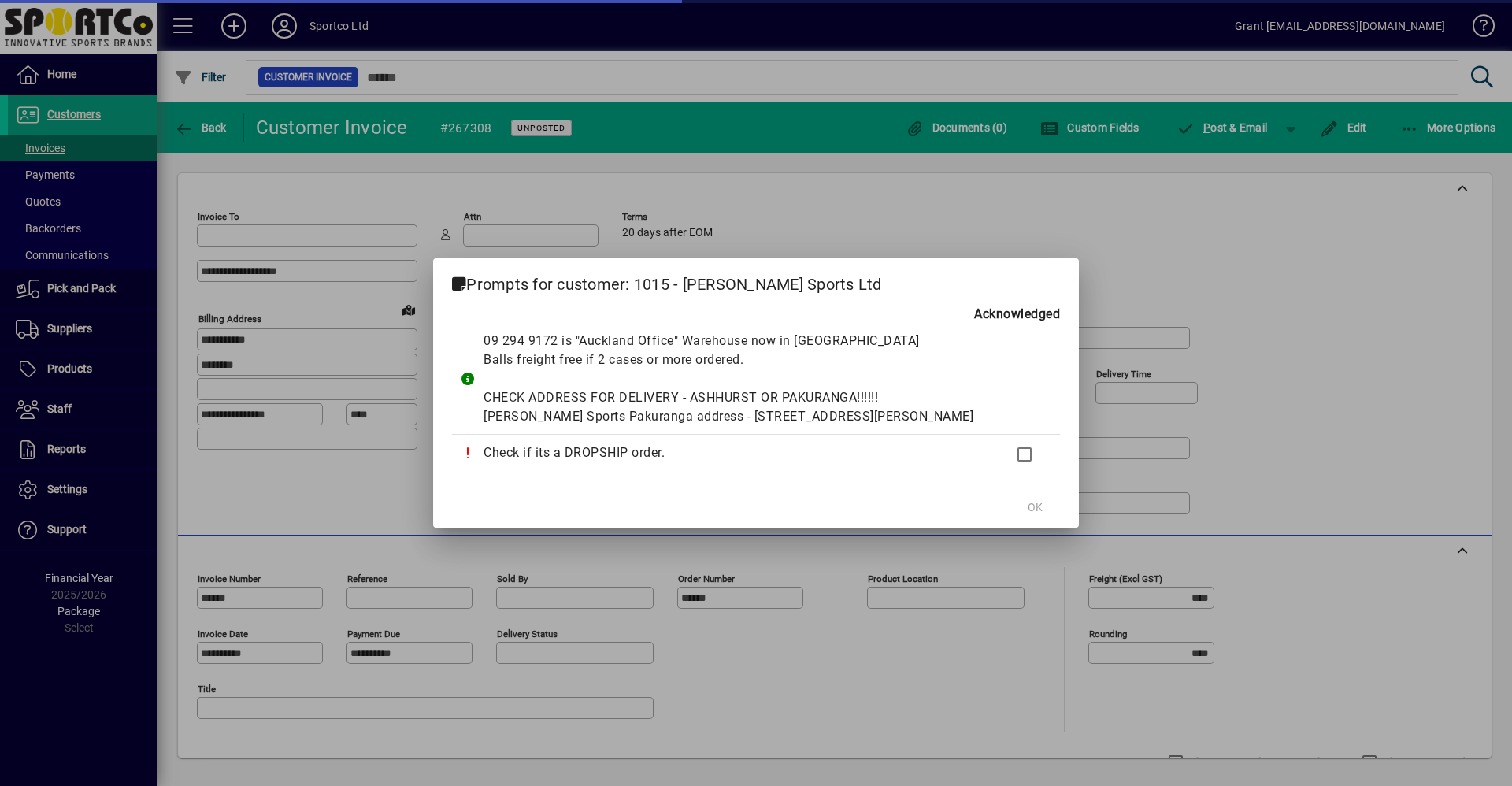
type input "**********"
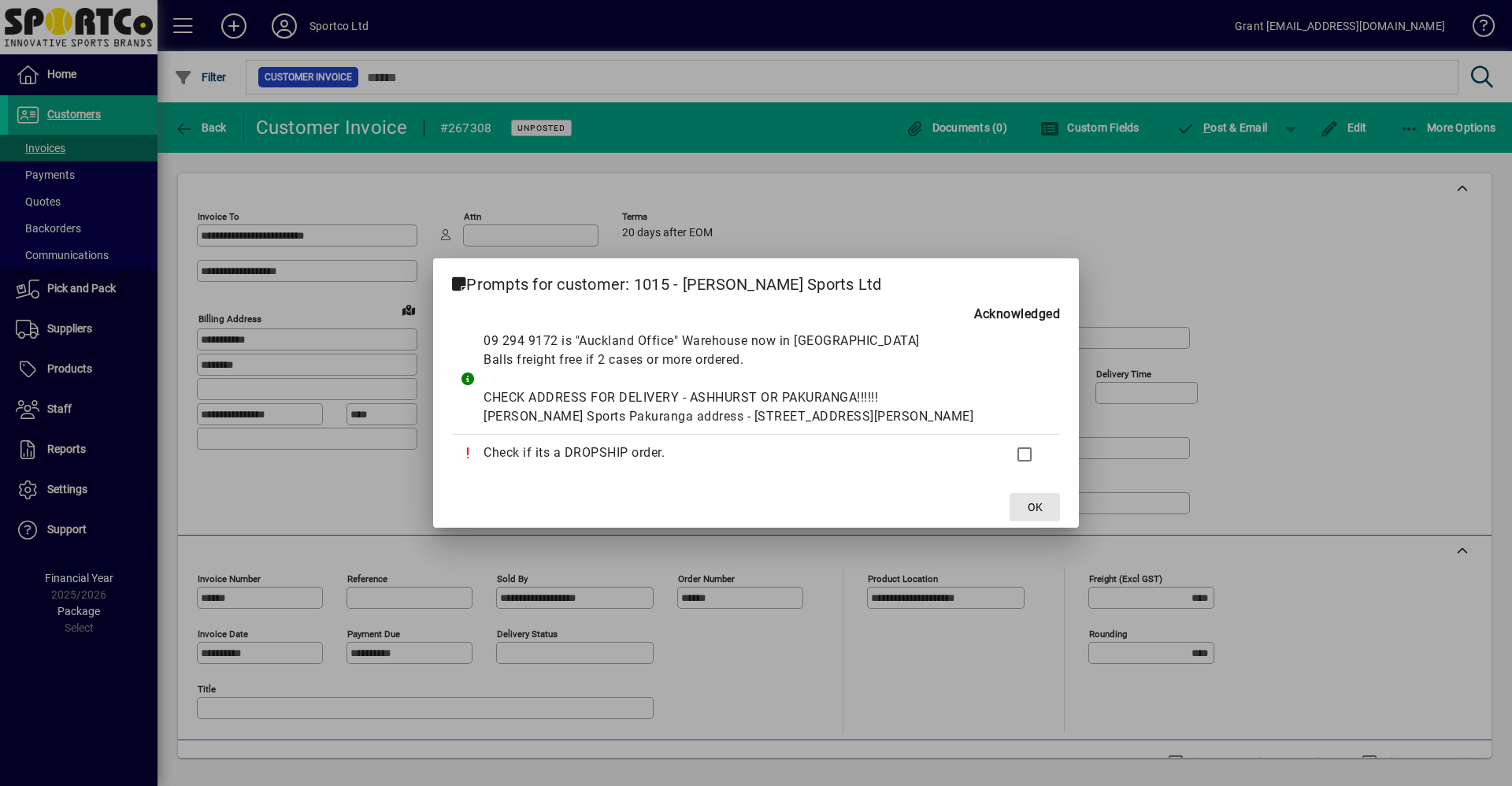
drag, startPoint x: 981, startPoint y: 527, endPoint x: 984, endPoint y: 519, distance: 8.5
click at [1028, 516] on span "OK" at bounding box center [1035, 507] width 15 height 17
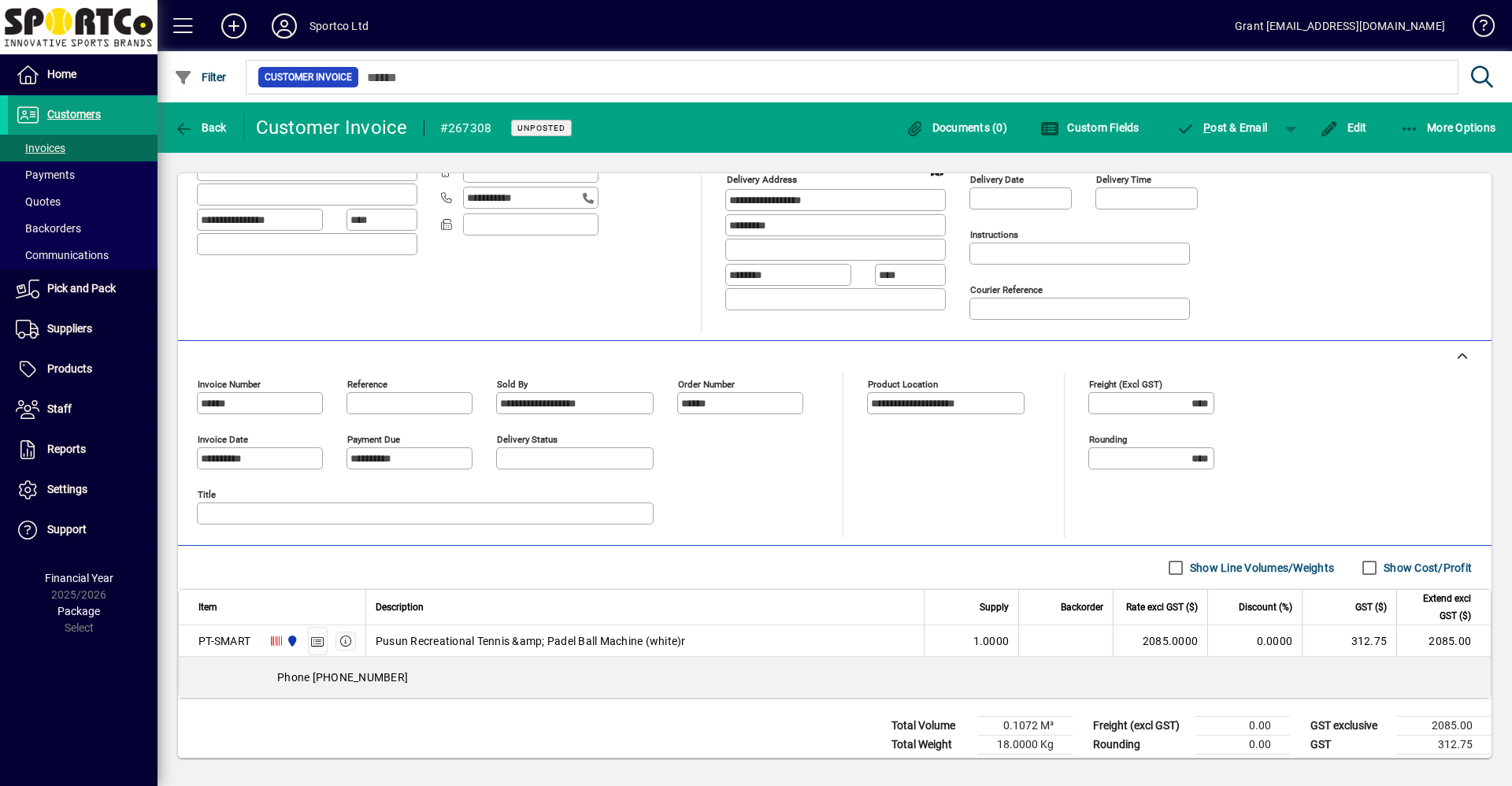
scroll to position [225, 0]
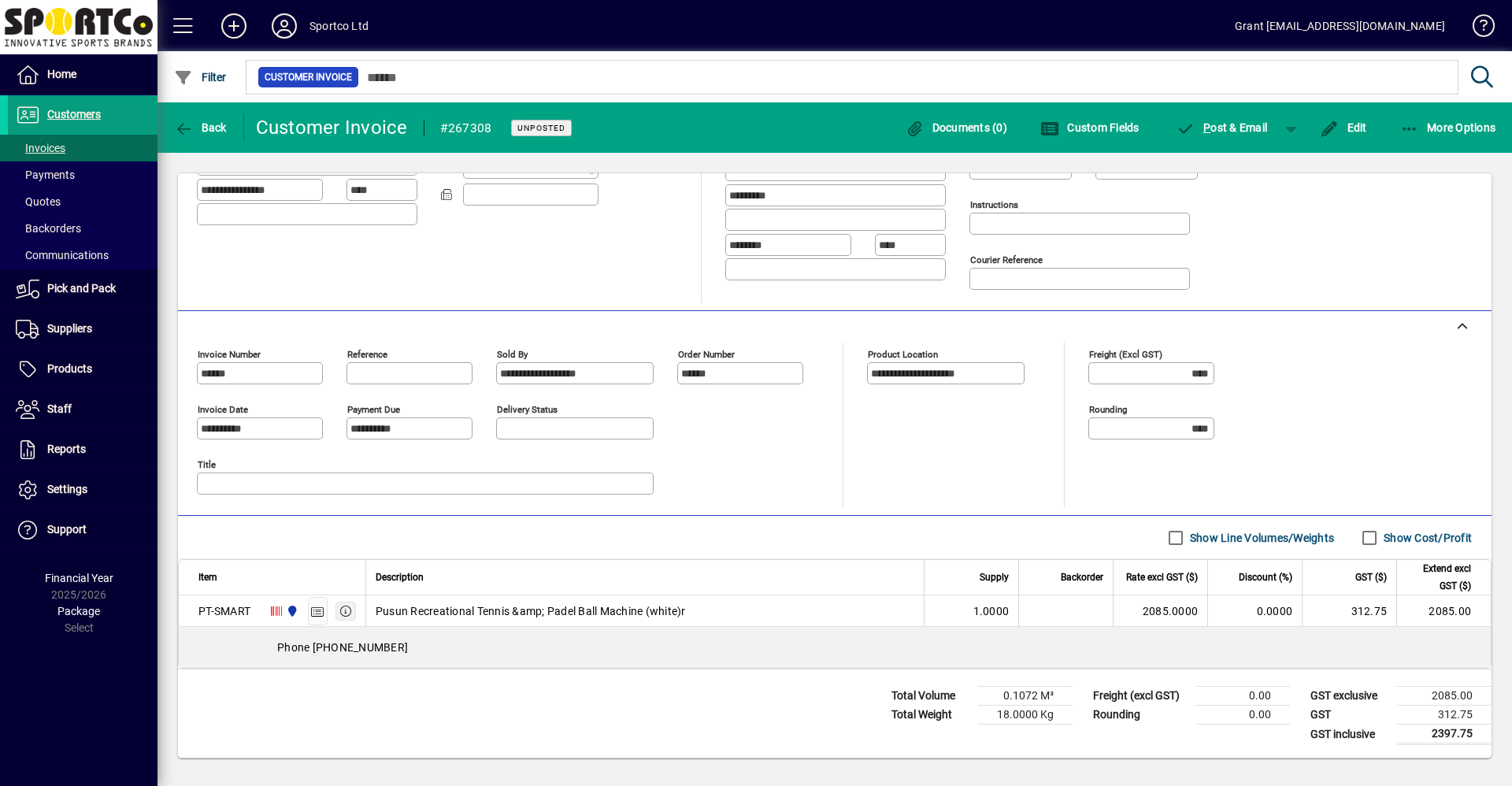
click at [344, 612] on icon "button" at bounding box center [345, 610] width 14 height 11
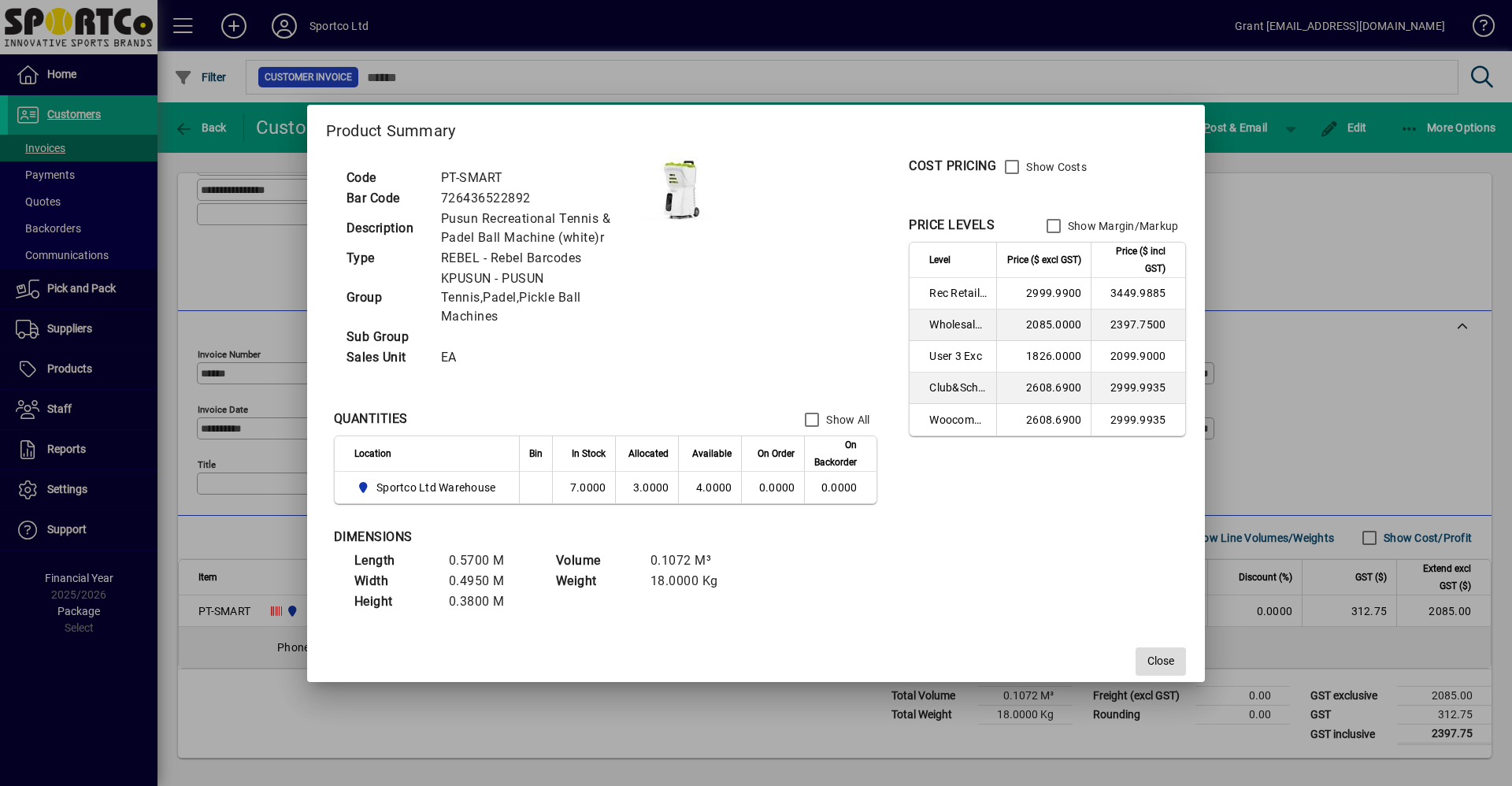
click at [1166, 660] on span "Close" at bounding box center [1161, 660] width 26 height 17
